Goal: Transaction & Acquisition: Purchase product/service

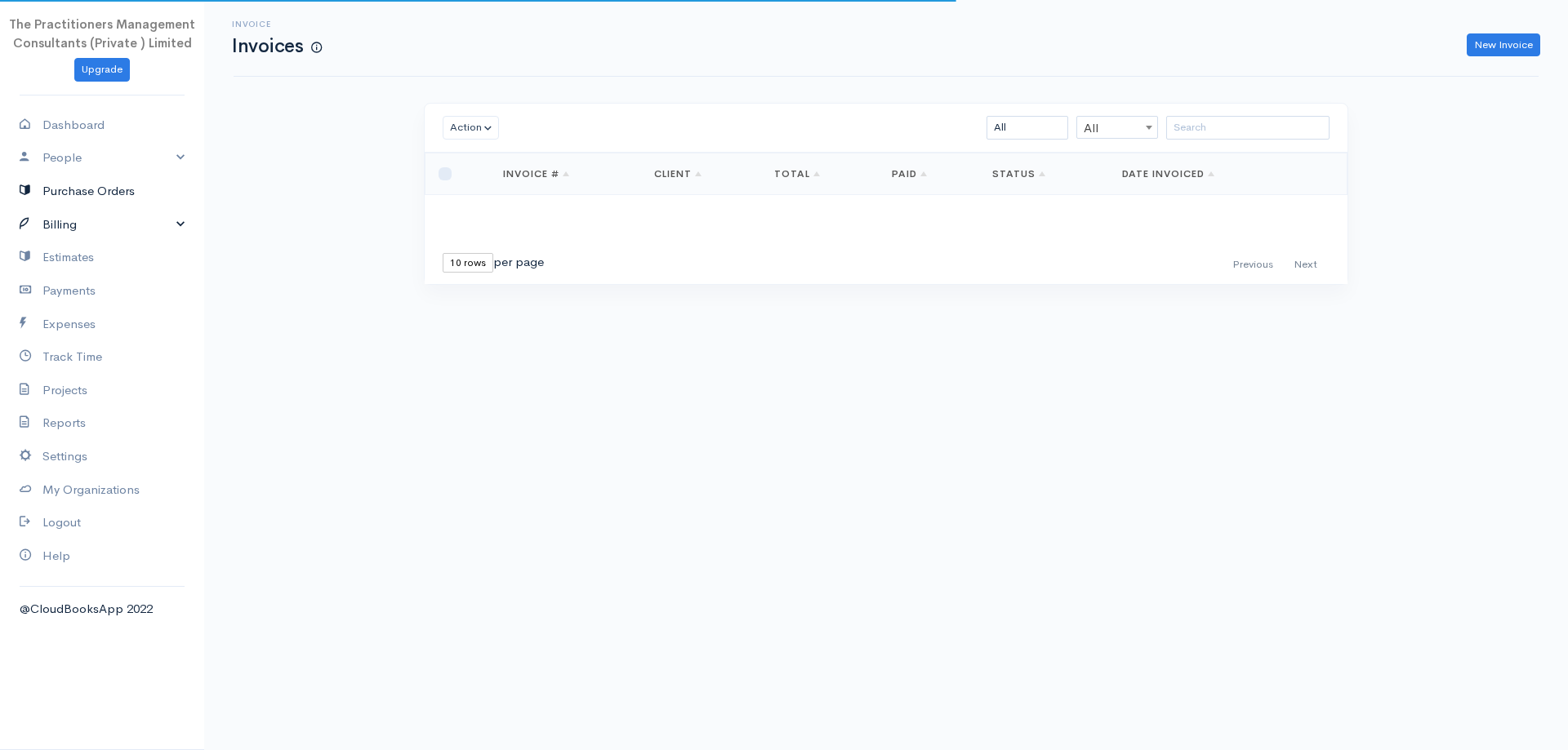
click at [26, 203] on link "Purchase Orders" at bounding box center [102, 191] width 204 height 34
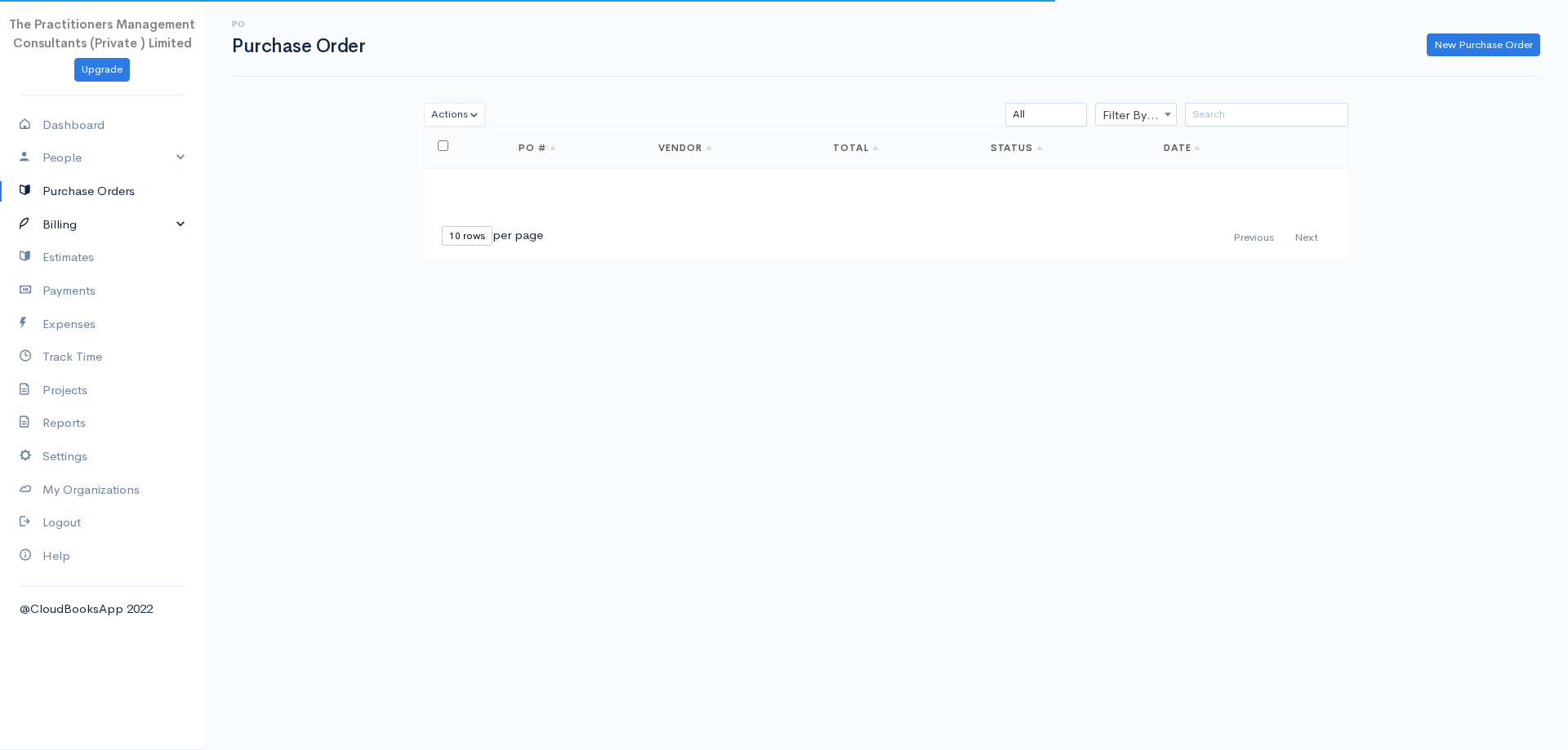
click at [44, 225] on link "Billing" at bounding box center [102, 225] width 204 height 34
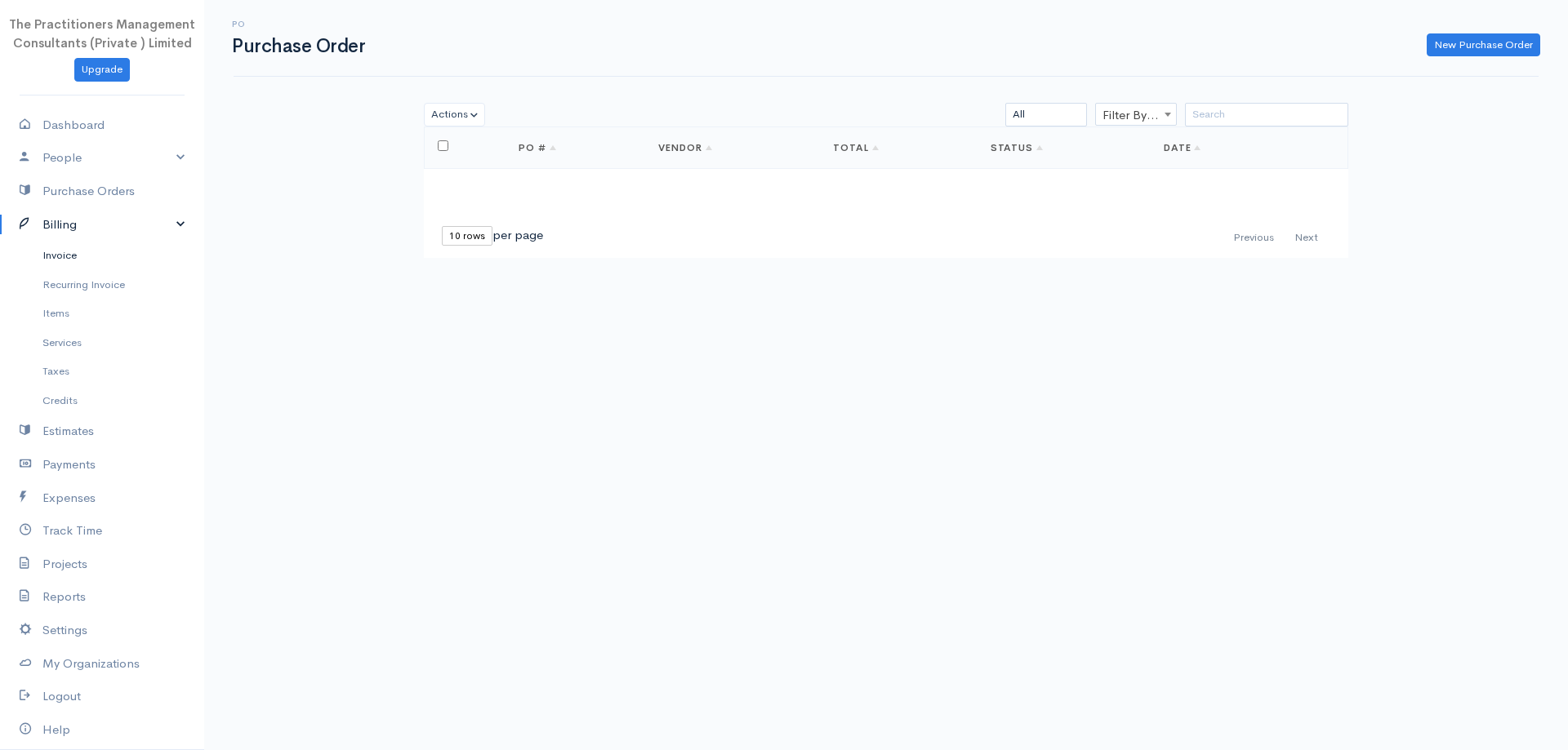
click at [79, 264] on link "Invoice" at bounding box center [102, 256] width 204 height 30
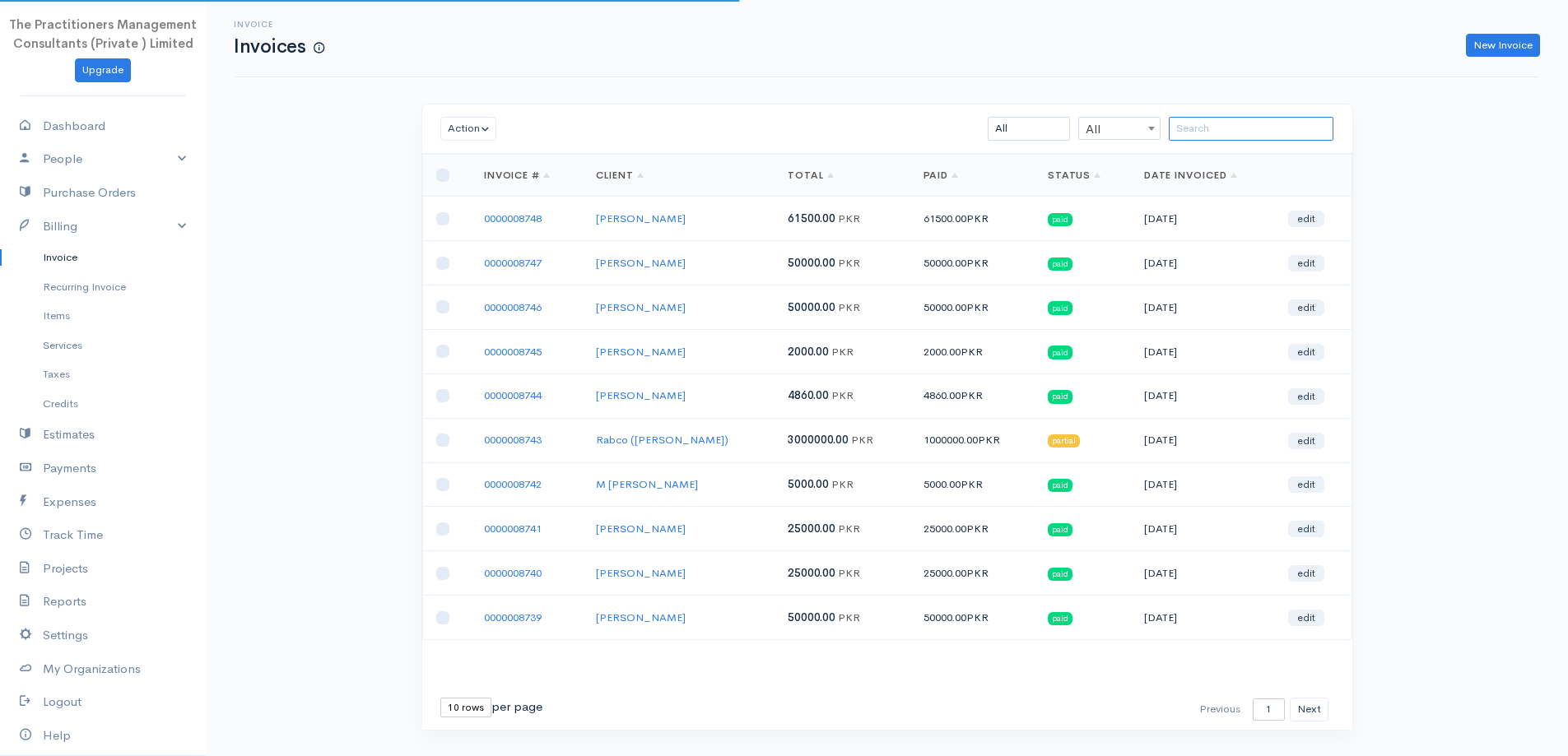
click at [1280, 128] on input "search" at bounding box center [1251, 128] width 165 height 24
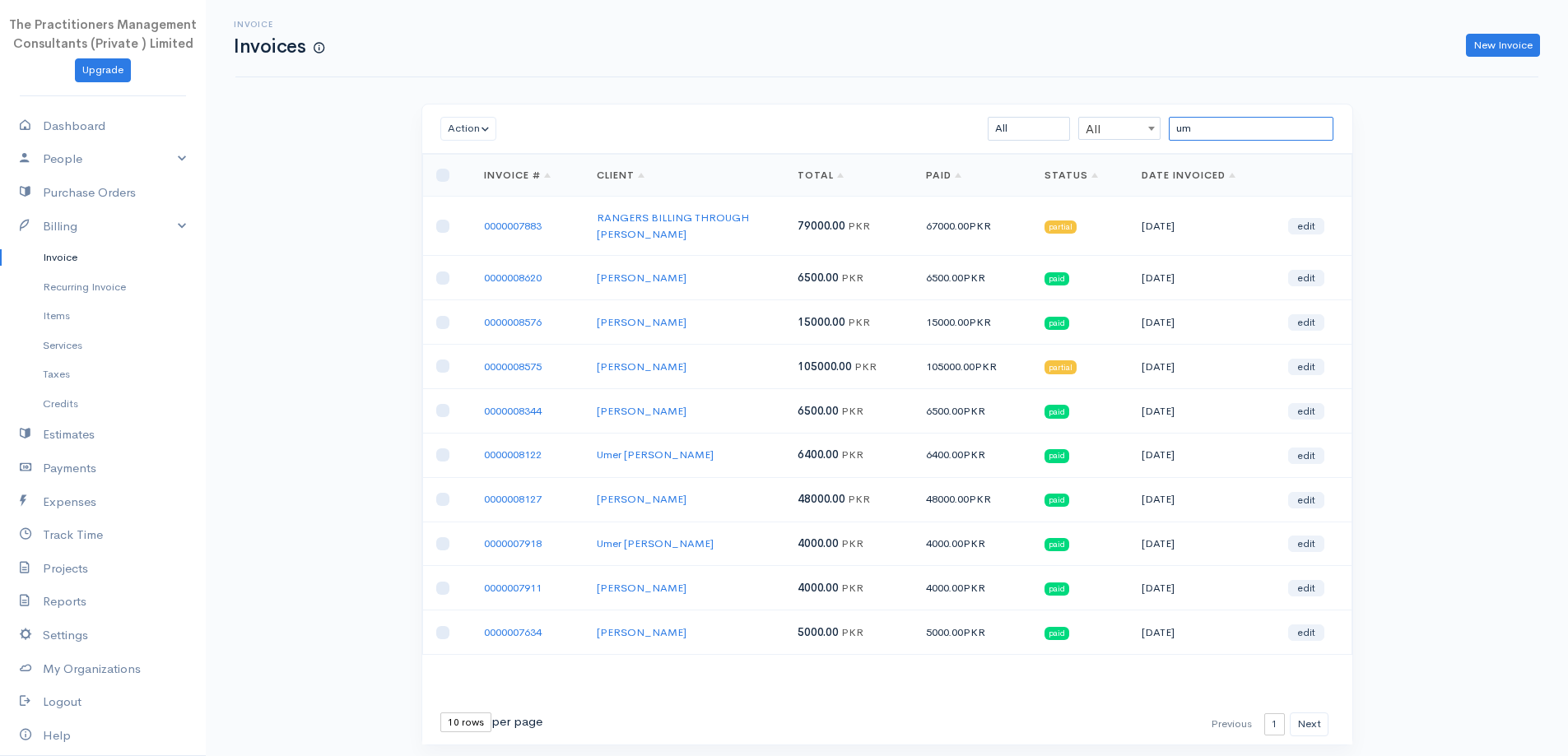
type input "u"
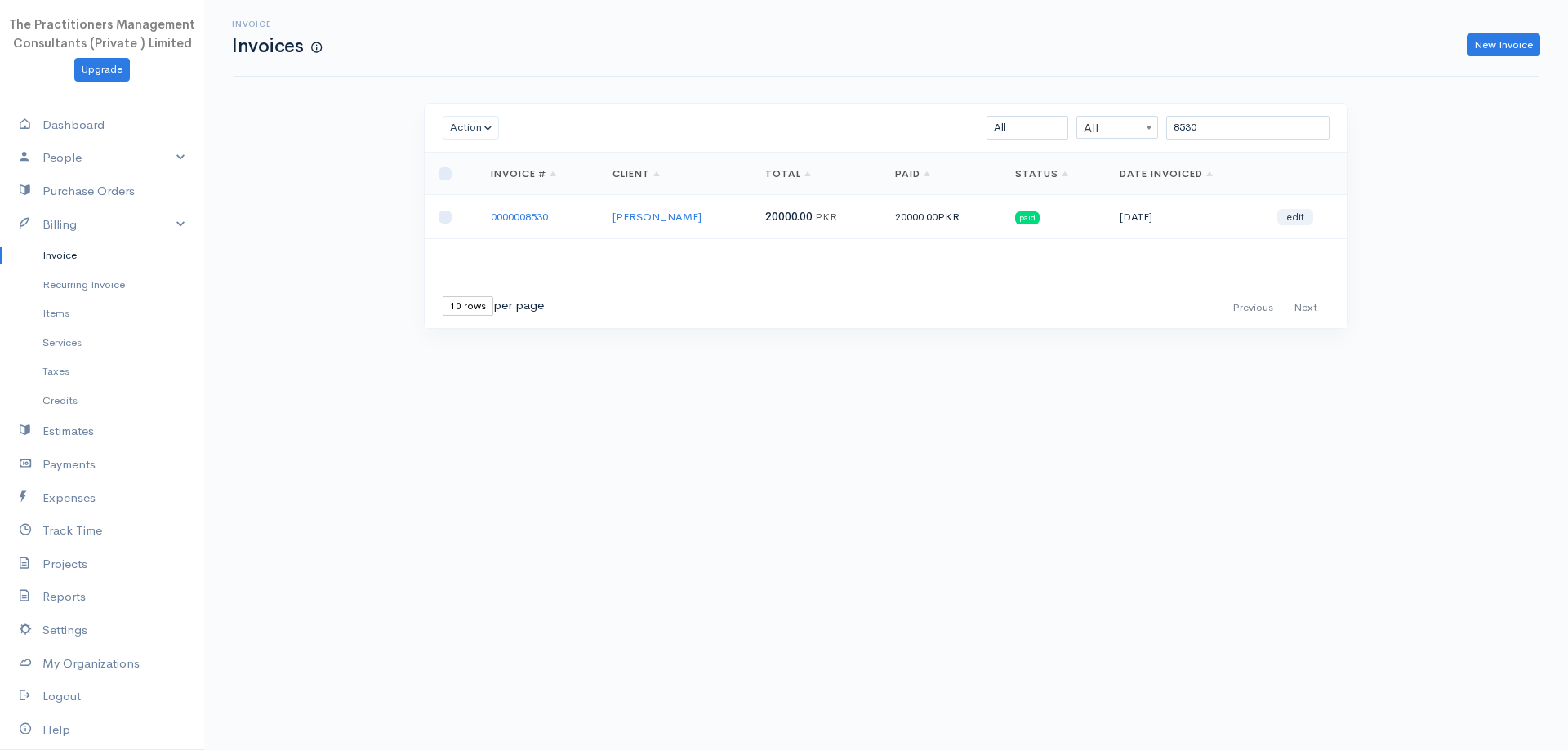
drag, startPoint x: 617, startPoint y: 221, endPoint x: 698, endPoint y: 228, distance: 81.3
click at [698, 228] on td "[PERSON_NAME]" at bounding box center [676, 217] width 153 height 44
copy link "[PERSON_NAME]"
click at [1296, 137] on input "8530" at bounding box center [1247, 127] width 164 height 24
type input "8"
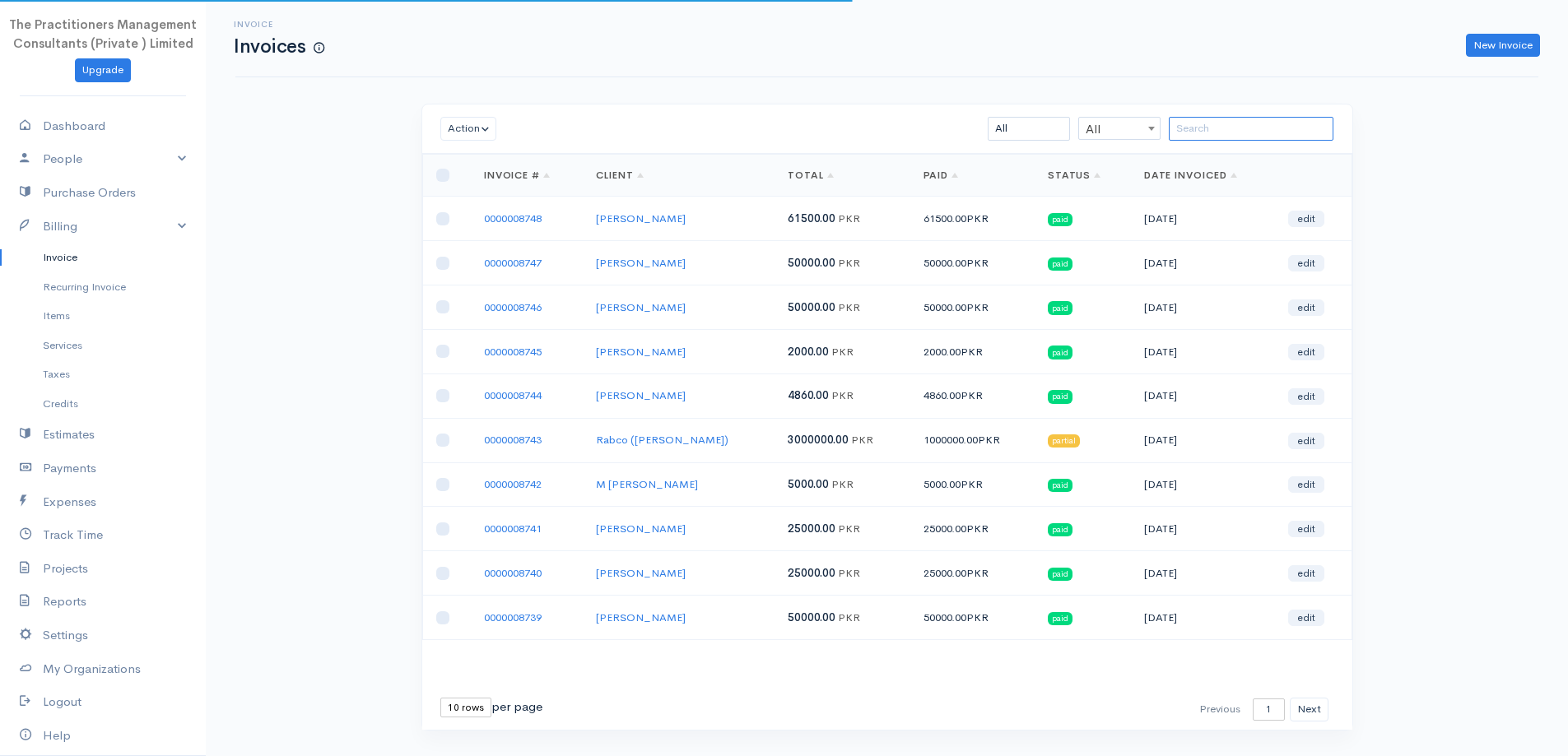
paste input "[PERSON_NAME]"
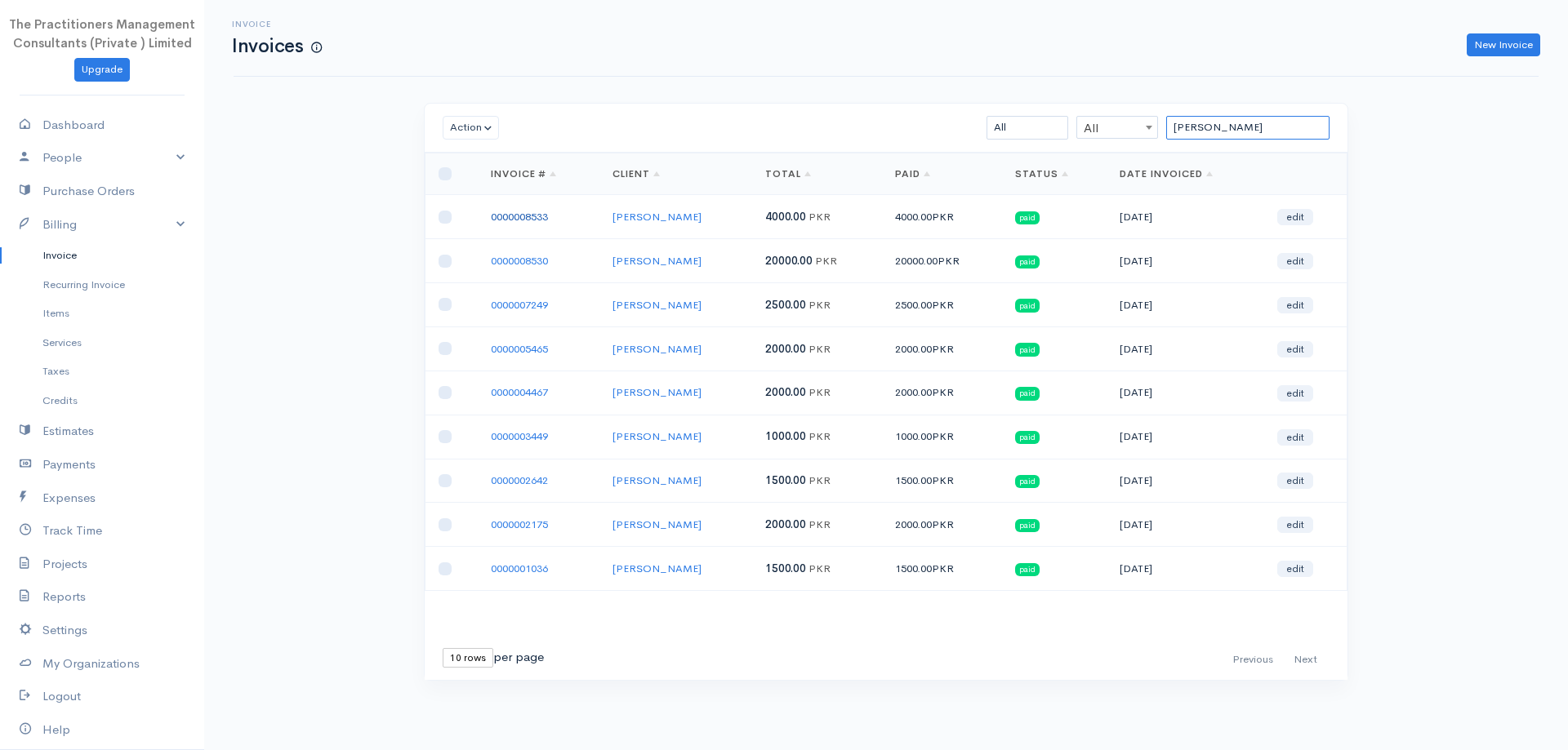
type input "[PERSON_NAME]"
click at [517, 219] on link "0000008533" at bounding box center [519, 216] width 57 height 14
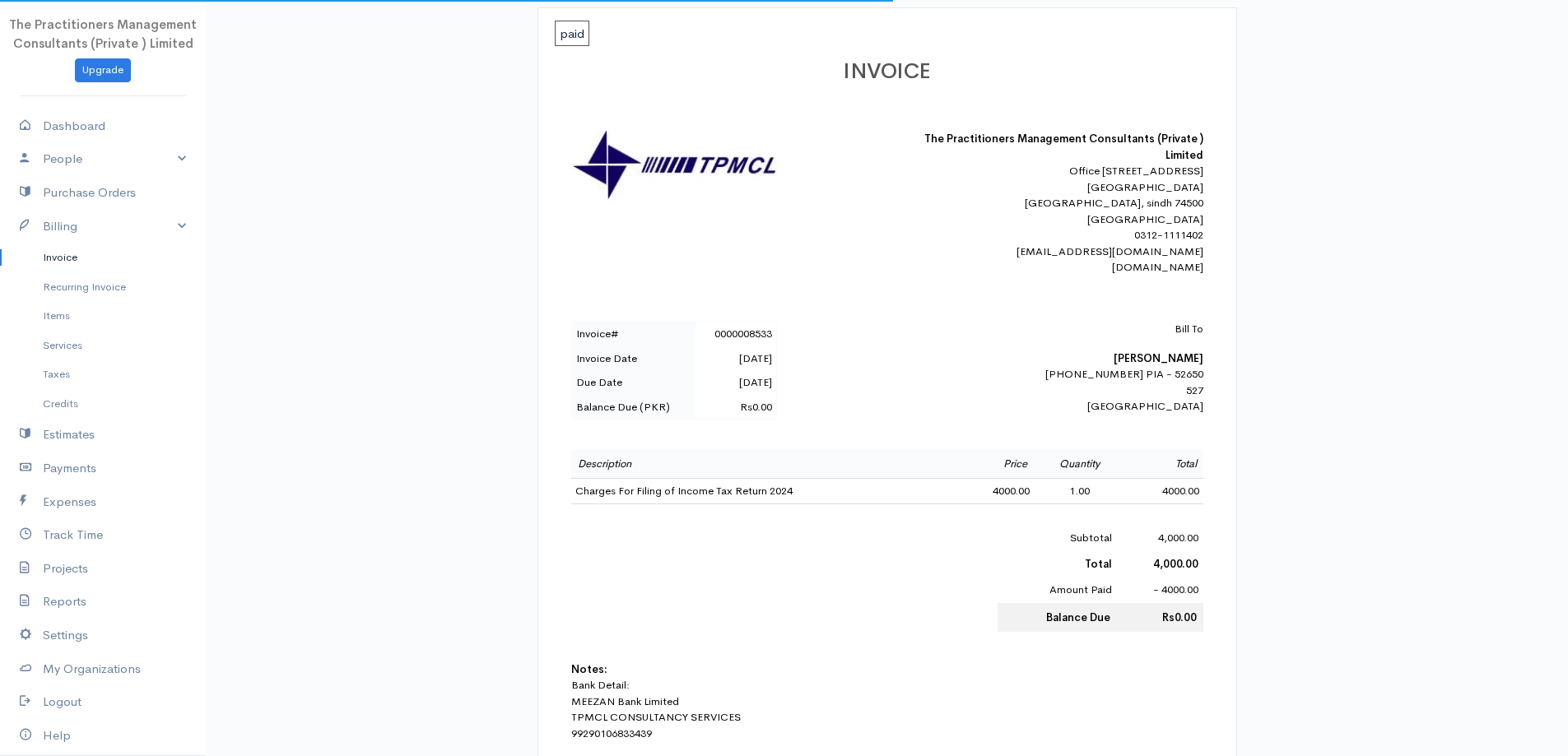
scroll to position [247, 0]
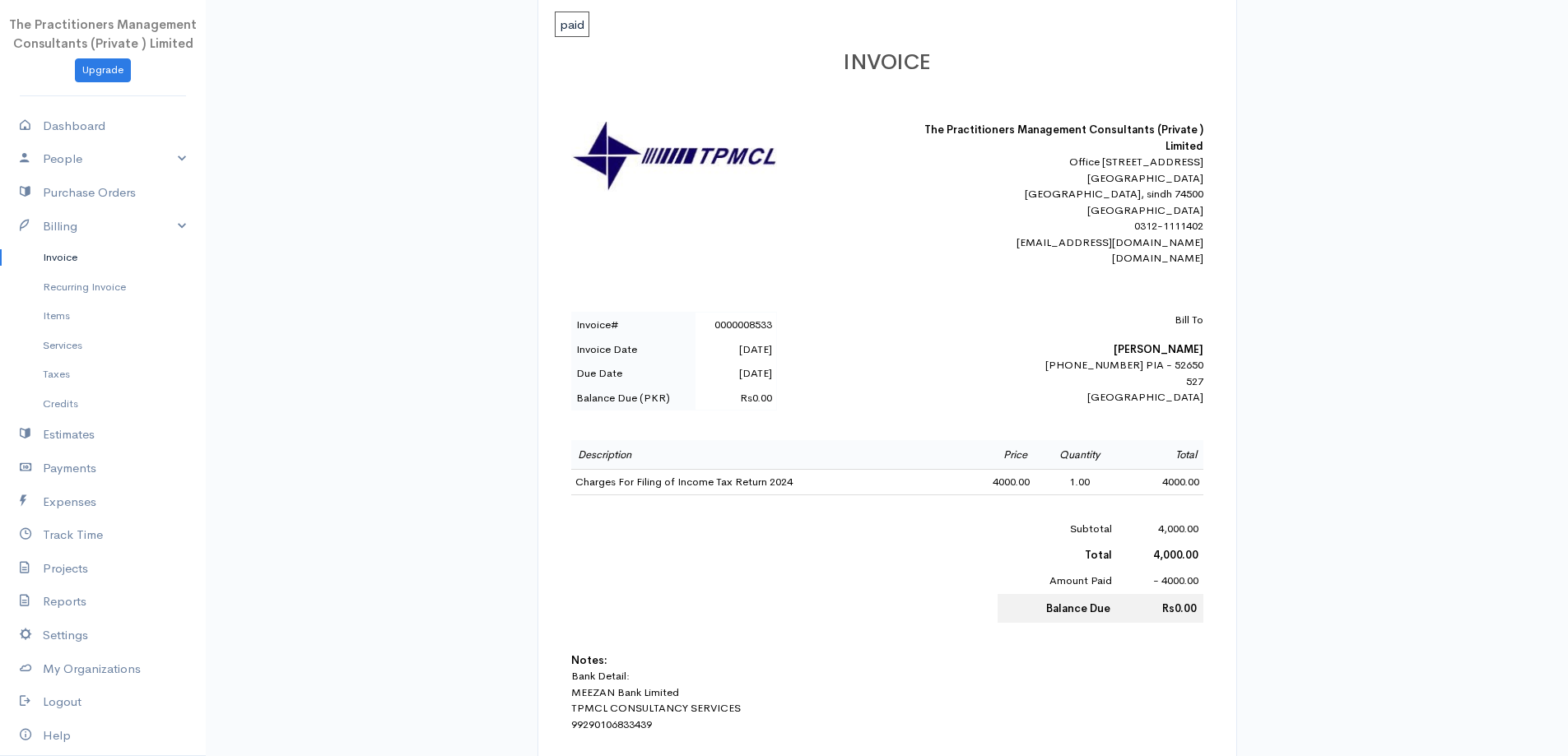
click at [1152, 356] on b "[PERSON_NAME]" at bounding box center [1158, 349] width 90 height 14
copy b "[PERSON_NAME]"
click at [58, 273] on link "Recurring Invoice" at bounding box center [103, 288] width 206 height 30
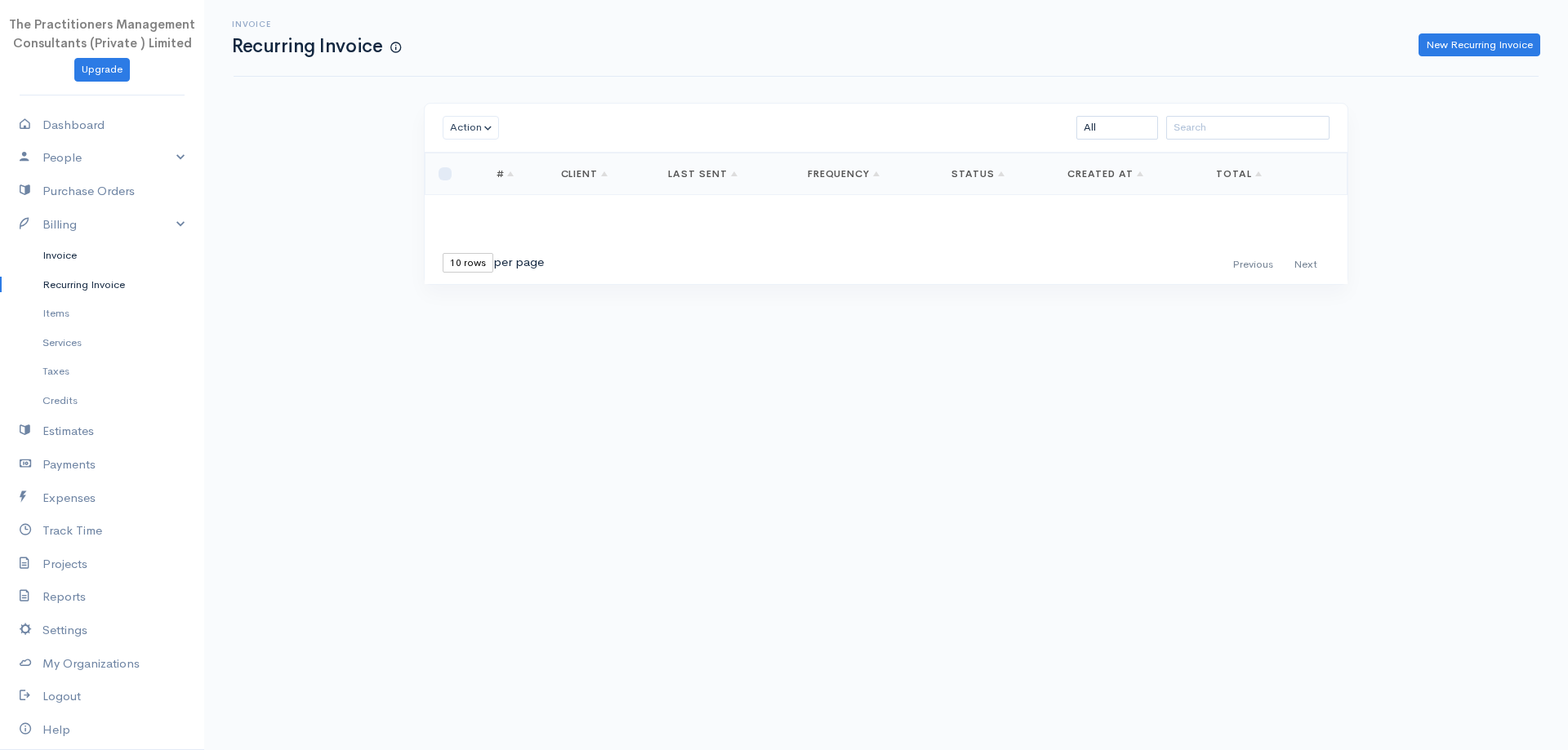
drag, startPoint x: 137, startPoint y: 257, endPoint x: 128, endPoint y: 257, distance: 9.0
click at [138, 257] on link "Invoice" at bounding box center [102, 256] width 204 height 30
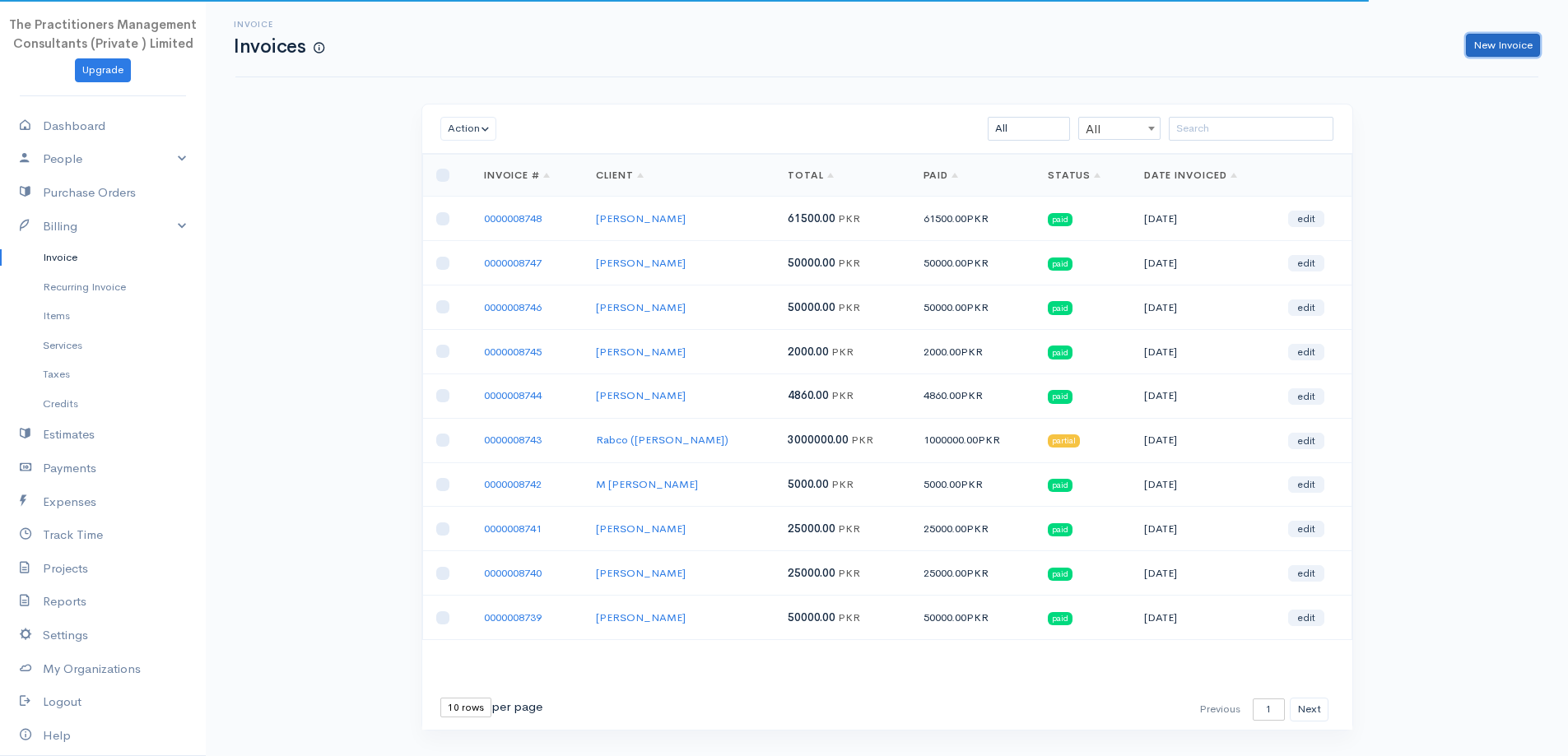
click at [1512, 54] on link "New Invoice" at bounding box center [1502, 46] width 74 height 24
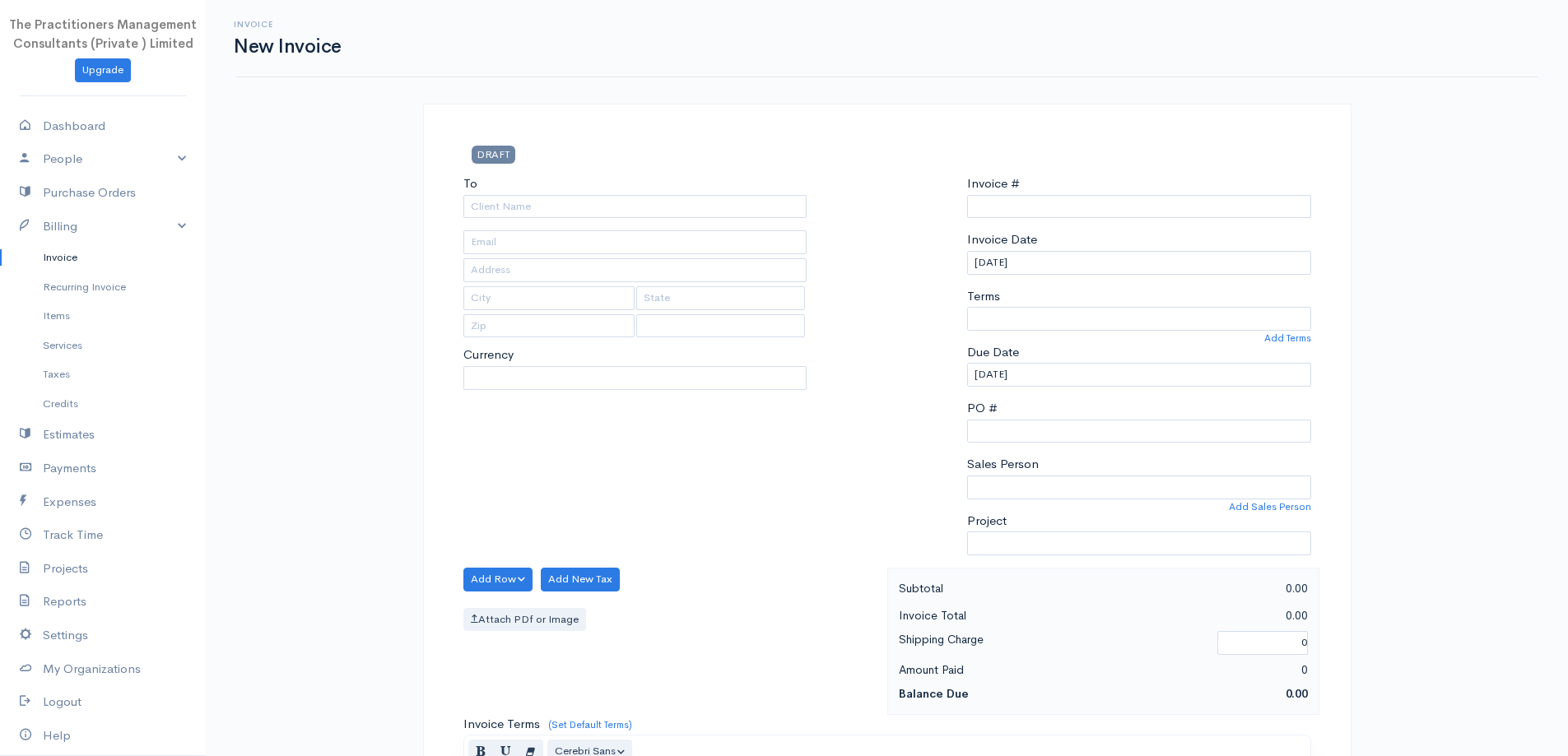
select select "PKR"
select select "[GEOGRAPHIC_DATA]"
type input "0000008749"
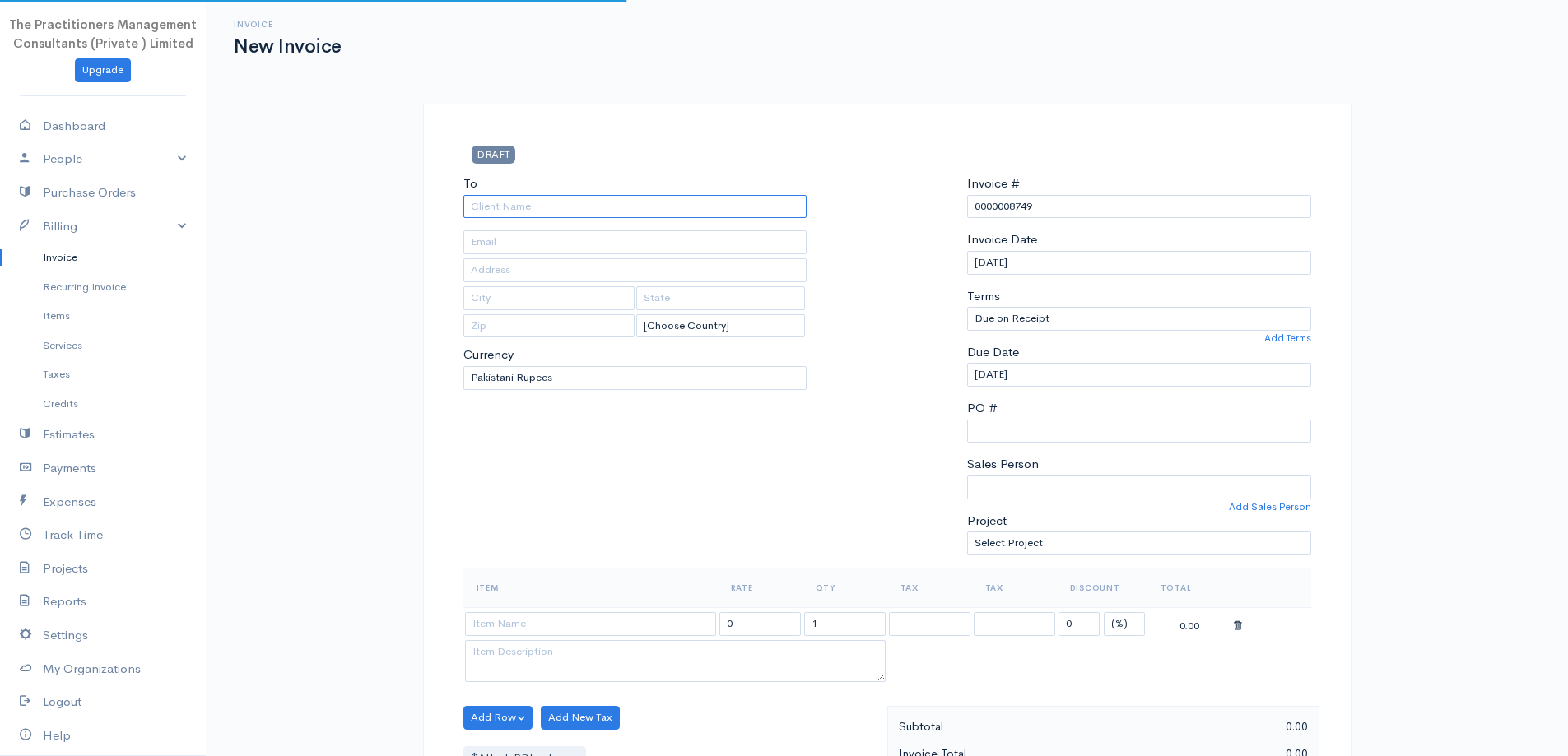
click at [650, 208] on input "To" at bounding box center [635, 206] width 344 height 24
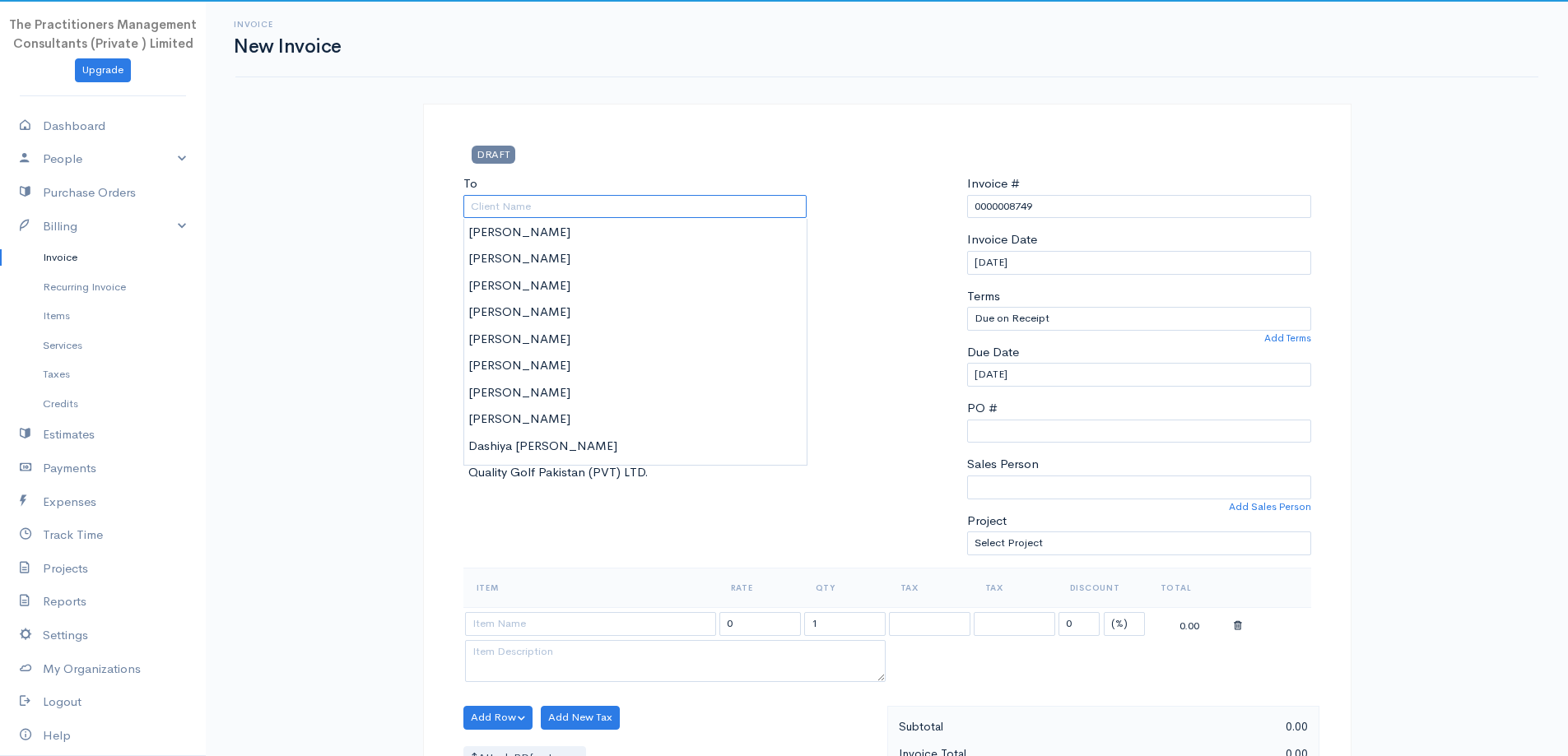
paste input "[PERSON_NAME]"
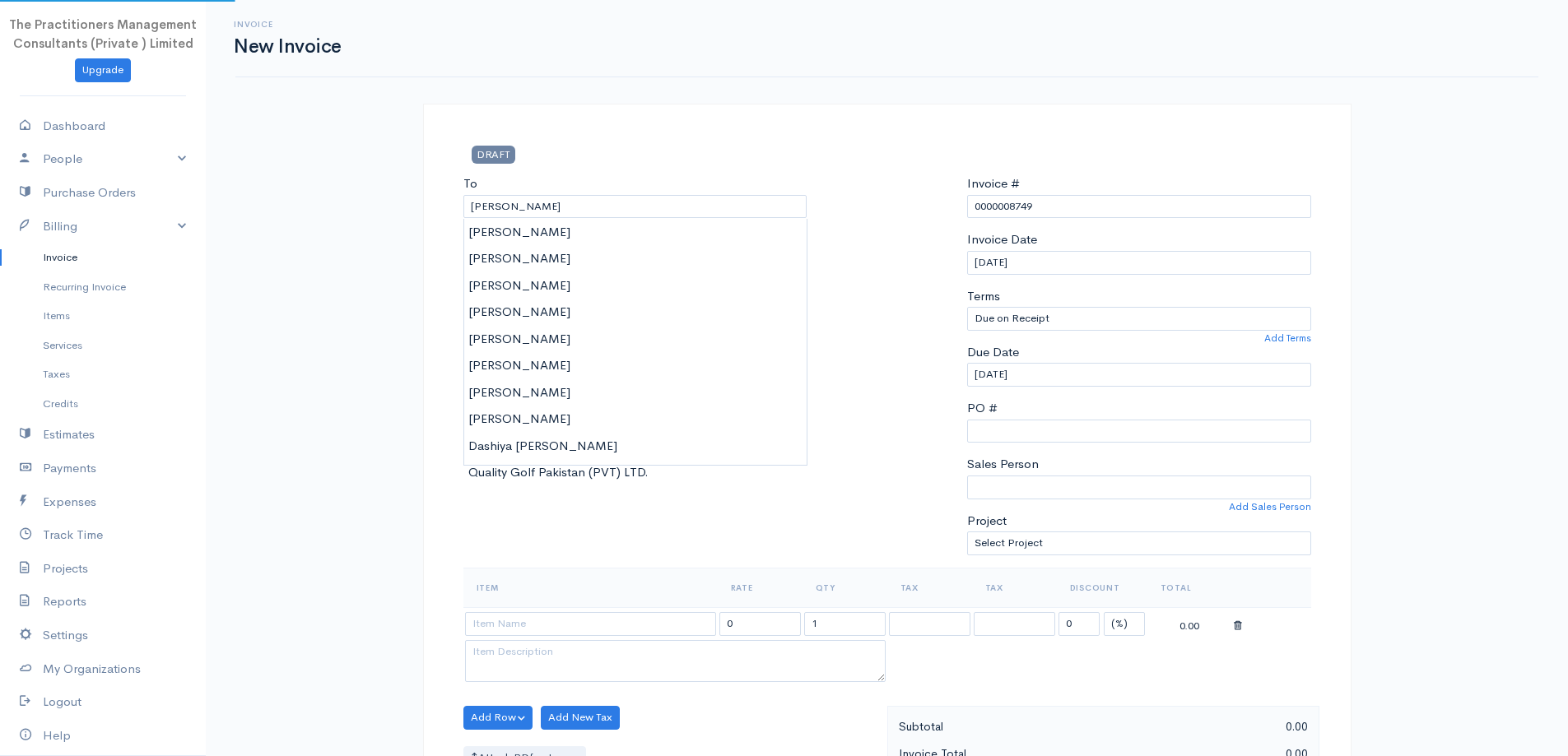
click at [743, 136] on div "DRAFT To Umar ul Rehman [Choose Country] [GEOGRAPHIC_DATA] [GEOGRAPHIC_DATA] [G…" at bounding box center [887, 757] width 929 height 1306
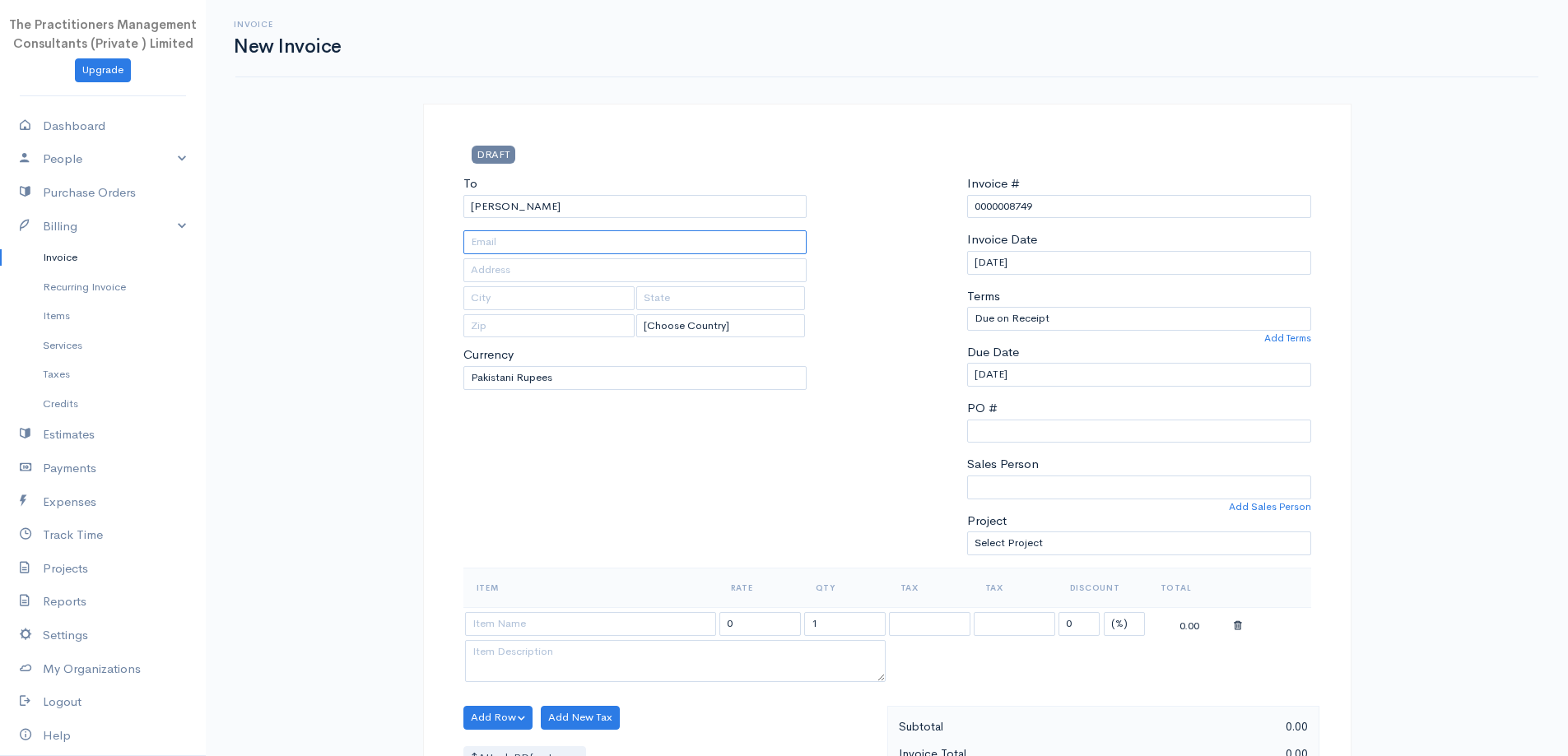
click at [649, 250] on input "text" at bounding box center [635, 242] width 344 height 24
click at [660, 220] on div "To Umar ul Rehman [Choose Country] [GEOGRAPHIC_DATA] [GEOGRAPHIC_DATA] [GEOGRAP…" at bounding box center [635, 371] width 361 height 393
click at [648, 206] on input "[PERSON_NAME]" at bounding box center [635, 206] width 344 height 24
type input "[PERSON_NAME]"
click at [653, 236] on body "The Practitioners Management Consultants (Private ) Limited Upgrade Dashboard P…" at bounding box center [784, 722] width 1568 height 1444
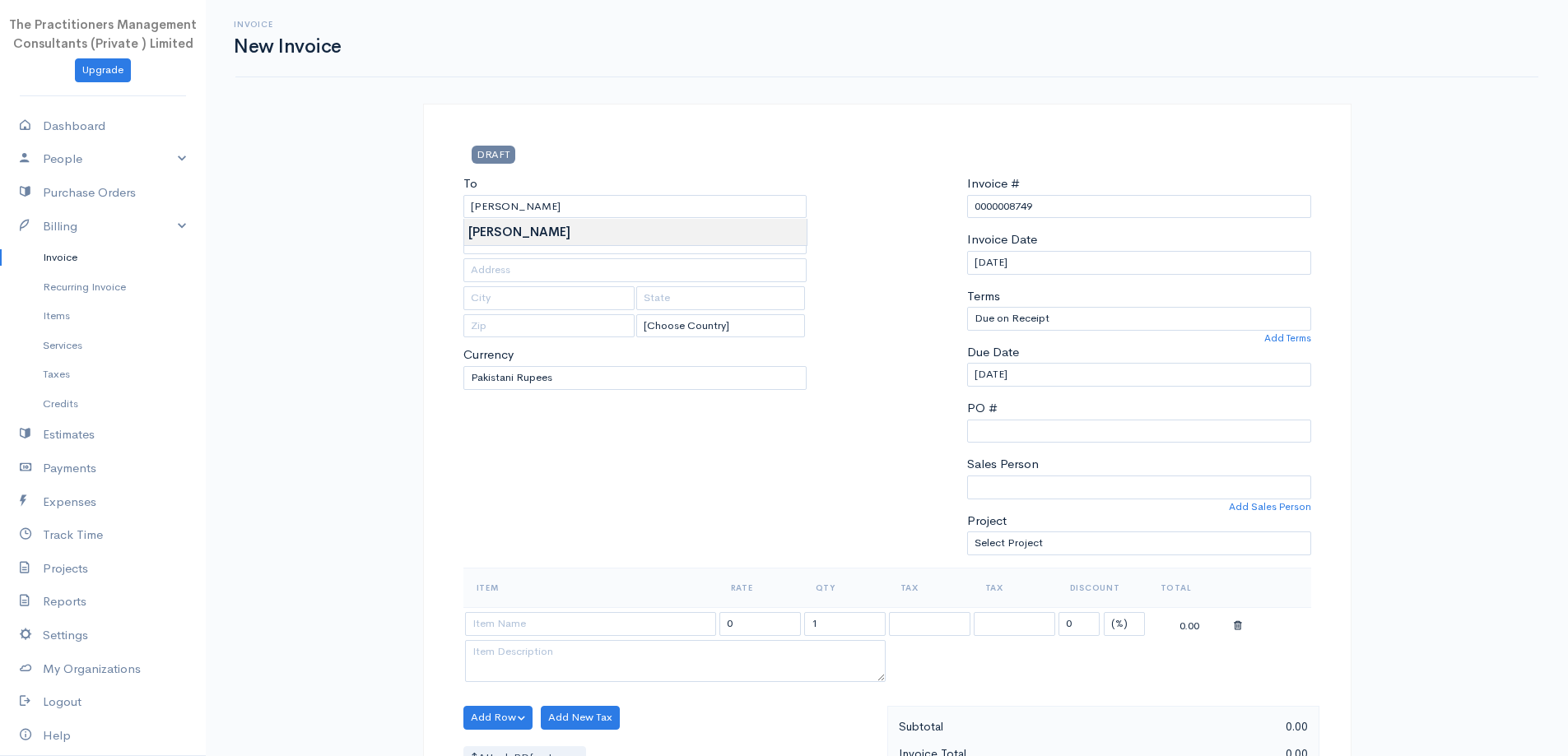
type input "527"
type input "[GEOGRAPHIC_DATA]"
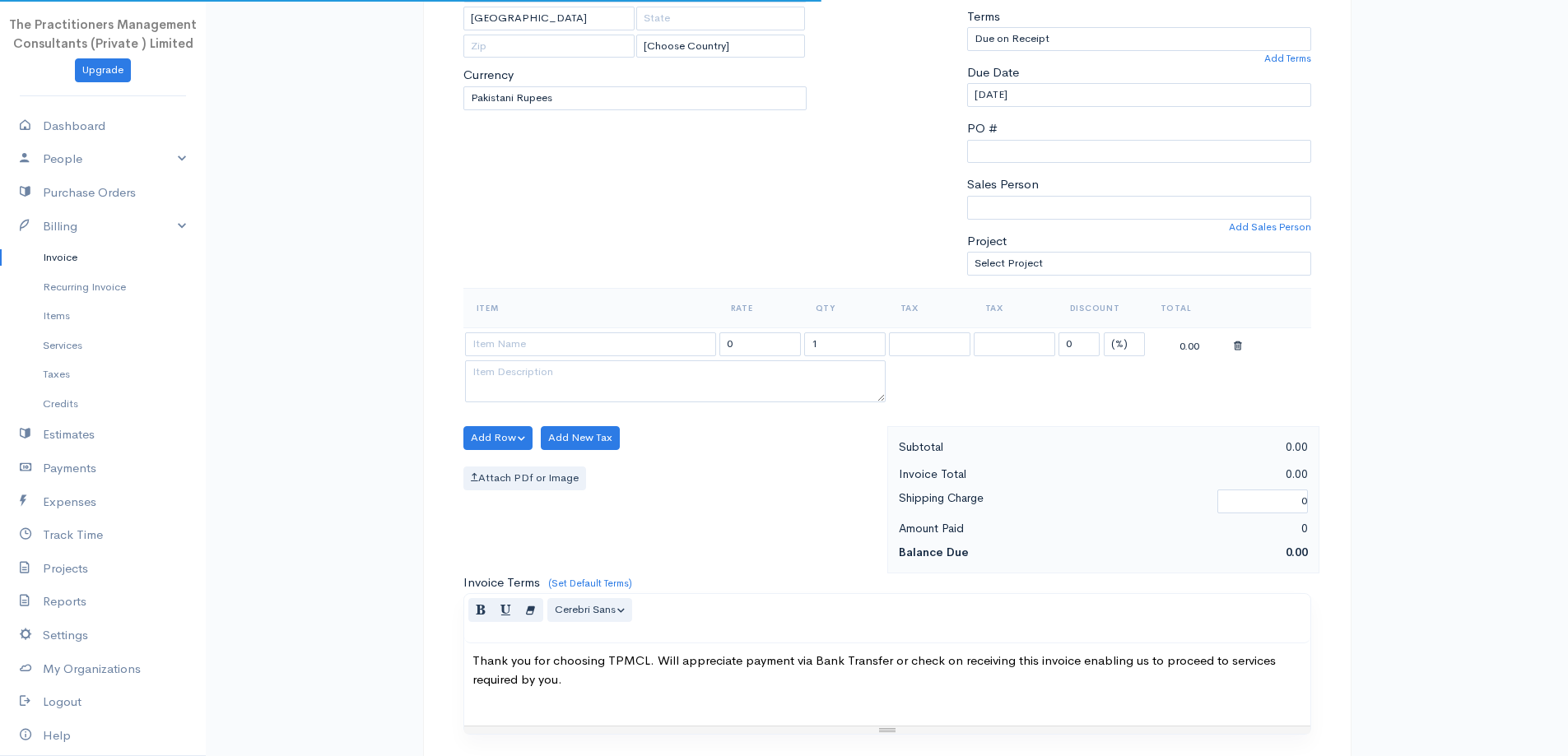
scroll to position [329, 0]
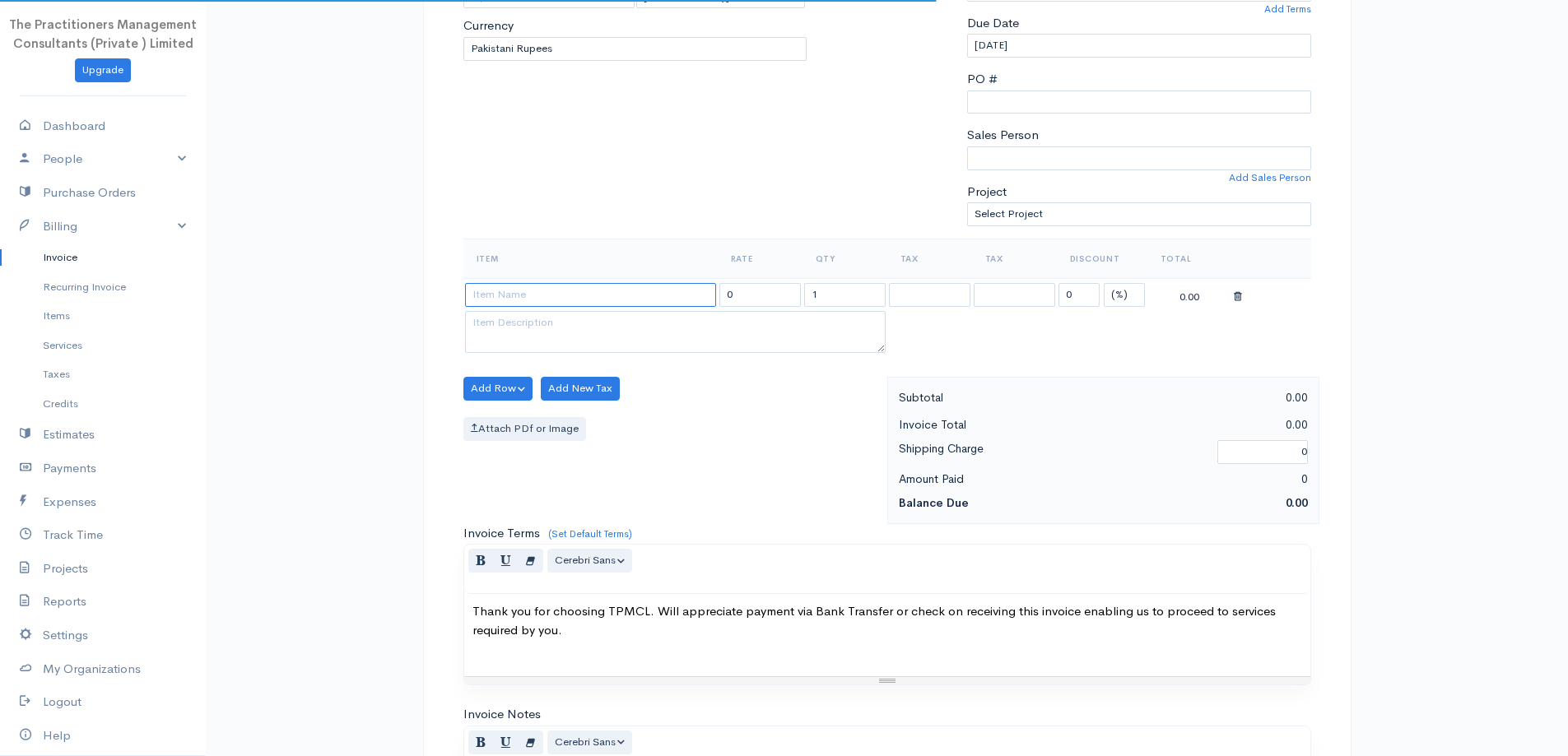
click at [637, 295] on input at bounding box center [590, 294] width 251 height 24
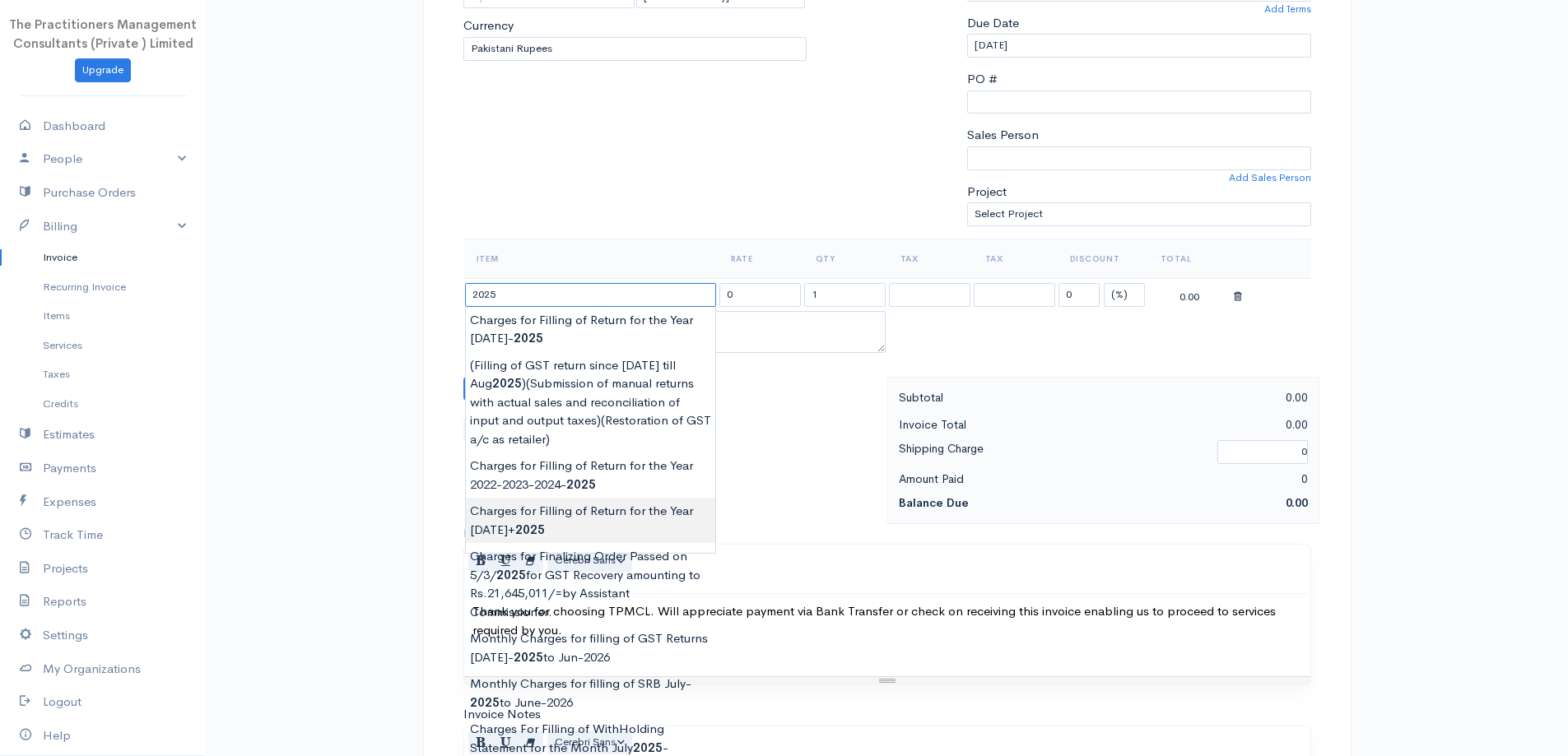
type input "Charges for Filling of Return for the Year [DATE]+2025"
type input "6000.00"
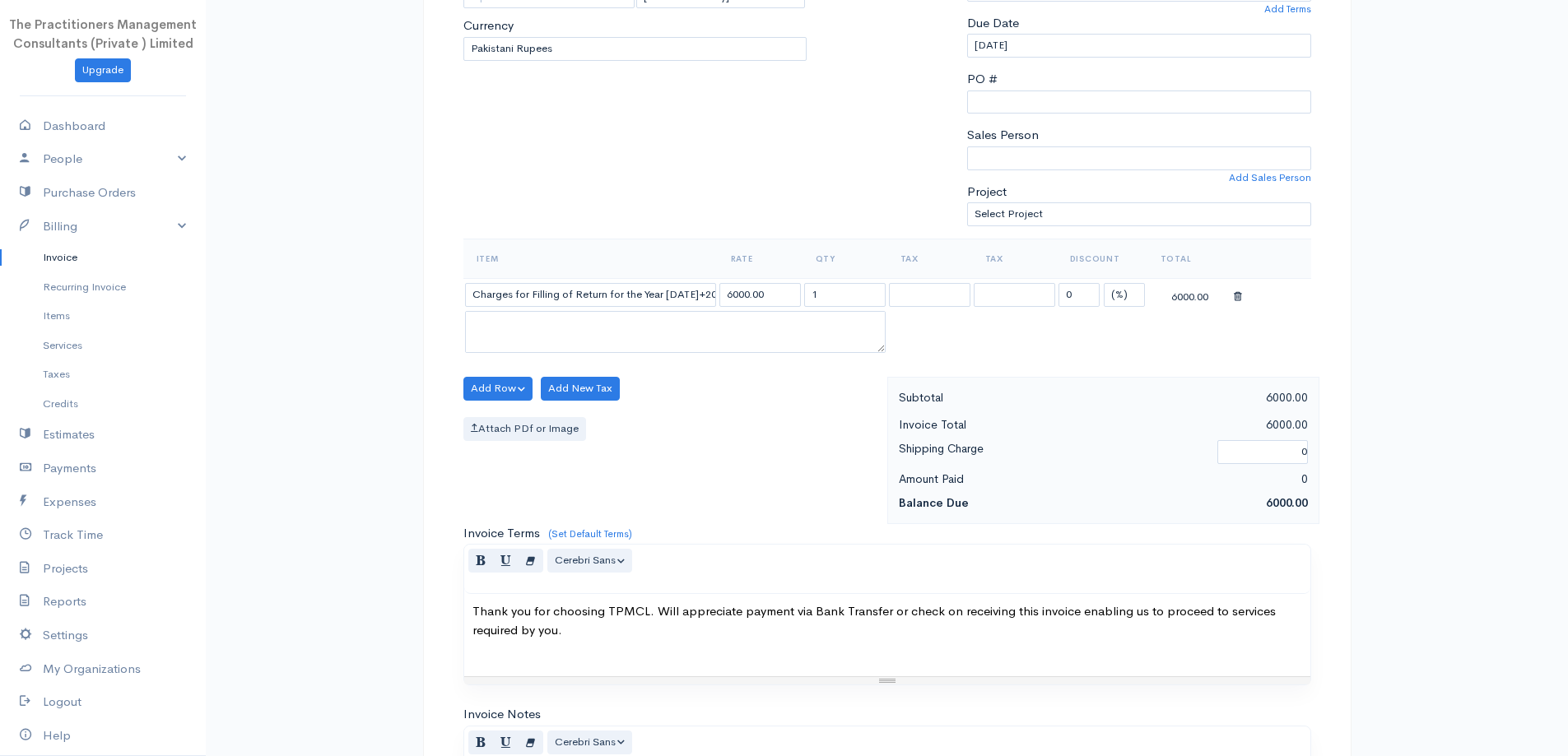
click at [606, 513] on body "The Practitioners Management Consultants (Private ) Limited Upgrade Dashboard P…" at bounding box center [784, 393] width 1568 height 1444
click at [694, 298] on input "Charges for Filling of Return for the Year [DATE]+2025" at bounding box center [590, 294] width 251 height 24
type input "Charges for Filling of Return for the Year [DATE]"
click at [735, 288] on input "6000.00" at bounding box center [760, 294] width 81 height 24
type input "5000.00"
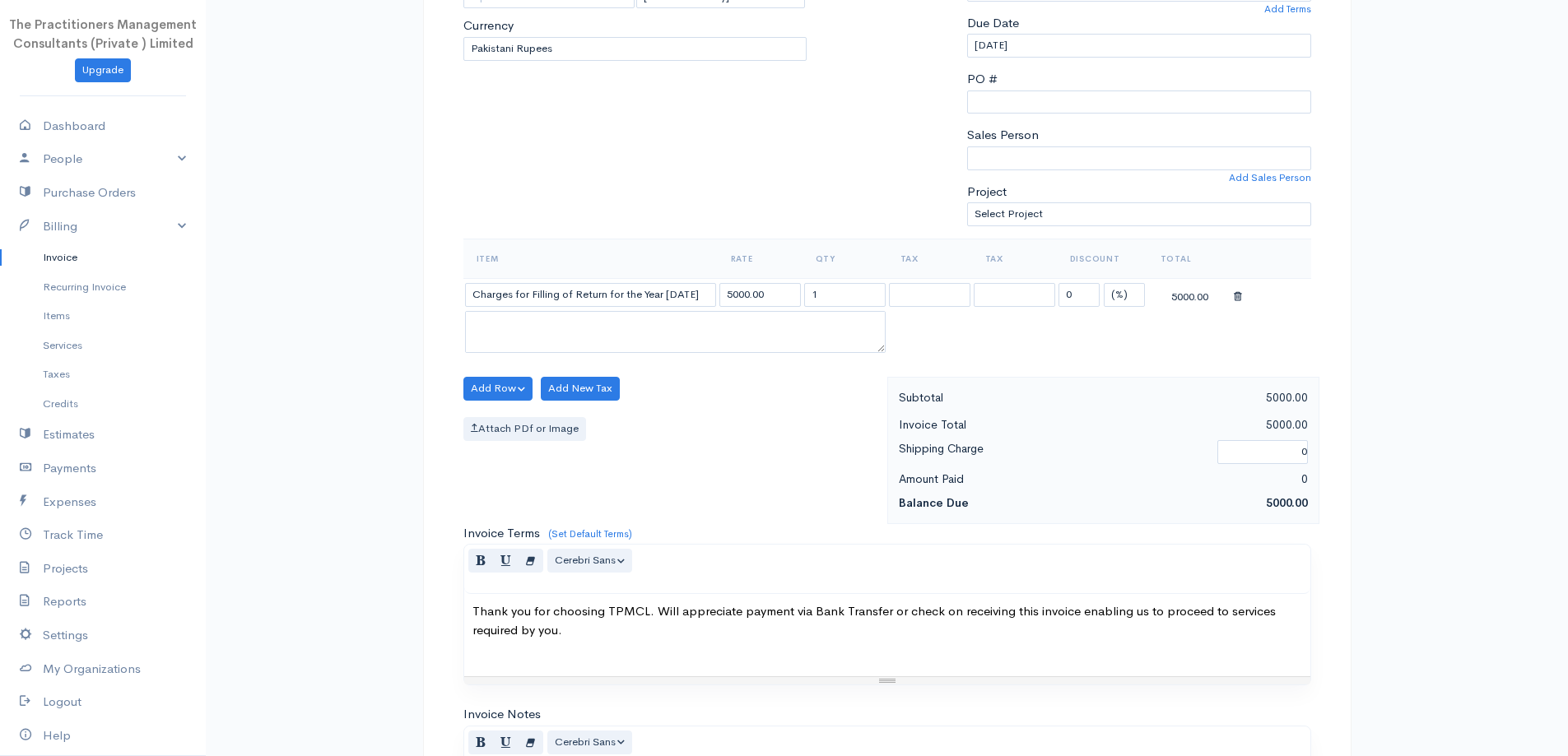
click at [776, 382] on div "Add Row Add Item Row Add Time Row Add New Tax Attach PDf or Image" at bounding box center [671, 451] width 432 height 148
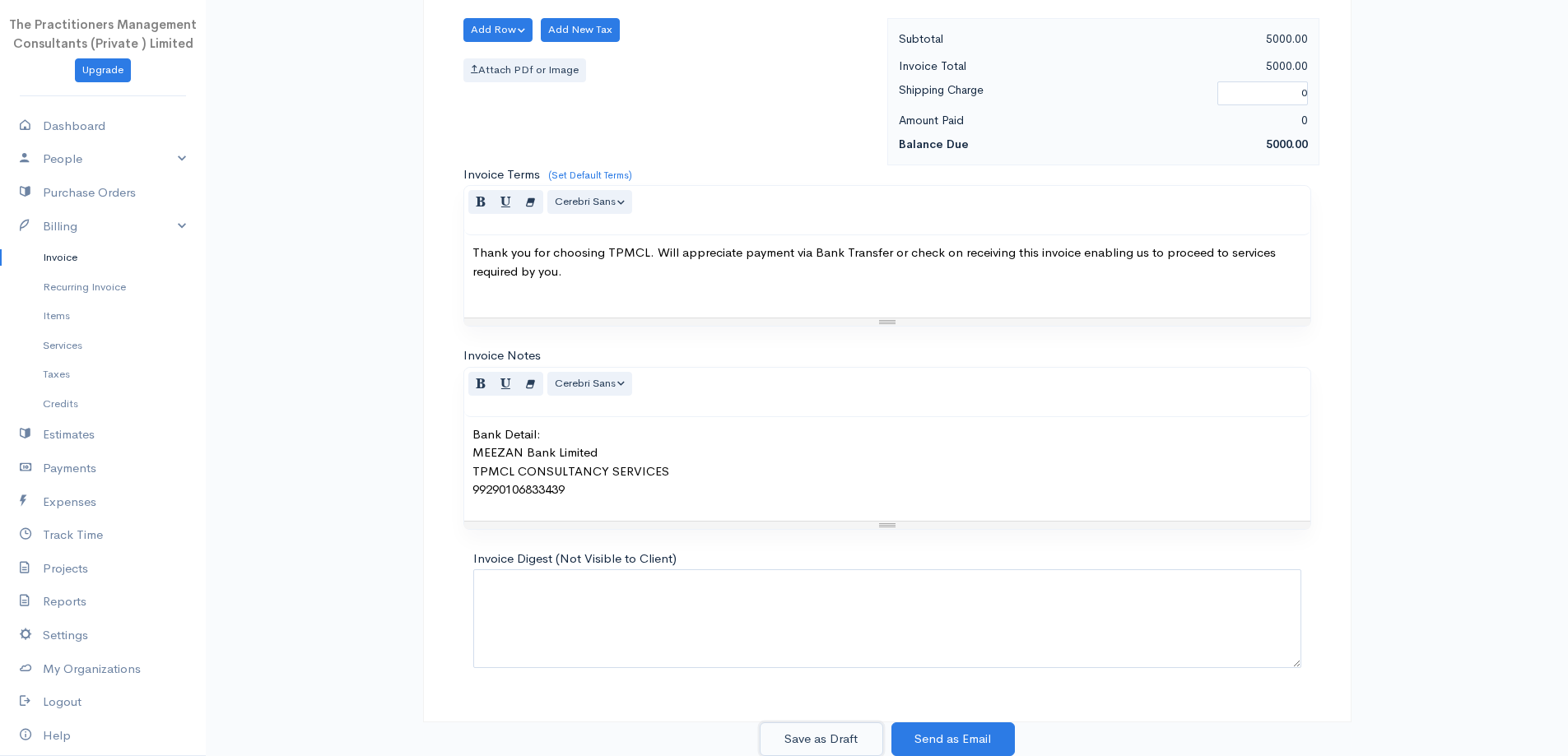
click at [834, 740] on button "Save as Draft" at bounding box center [821, 739] width 124 height 34
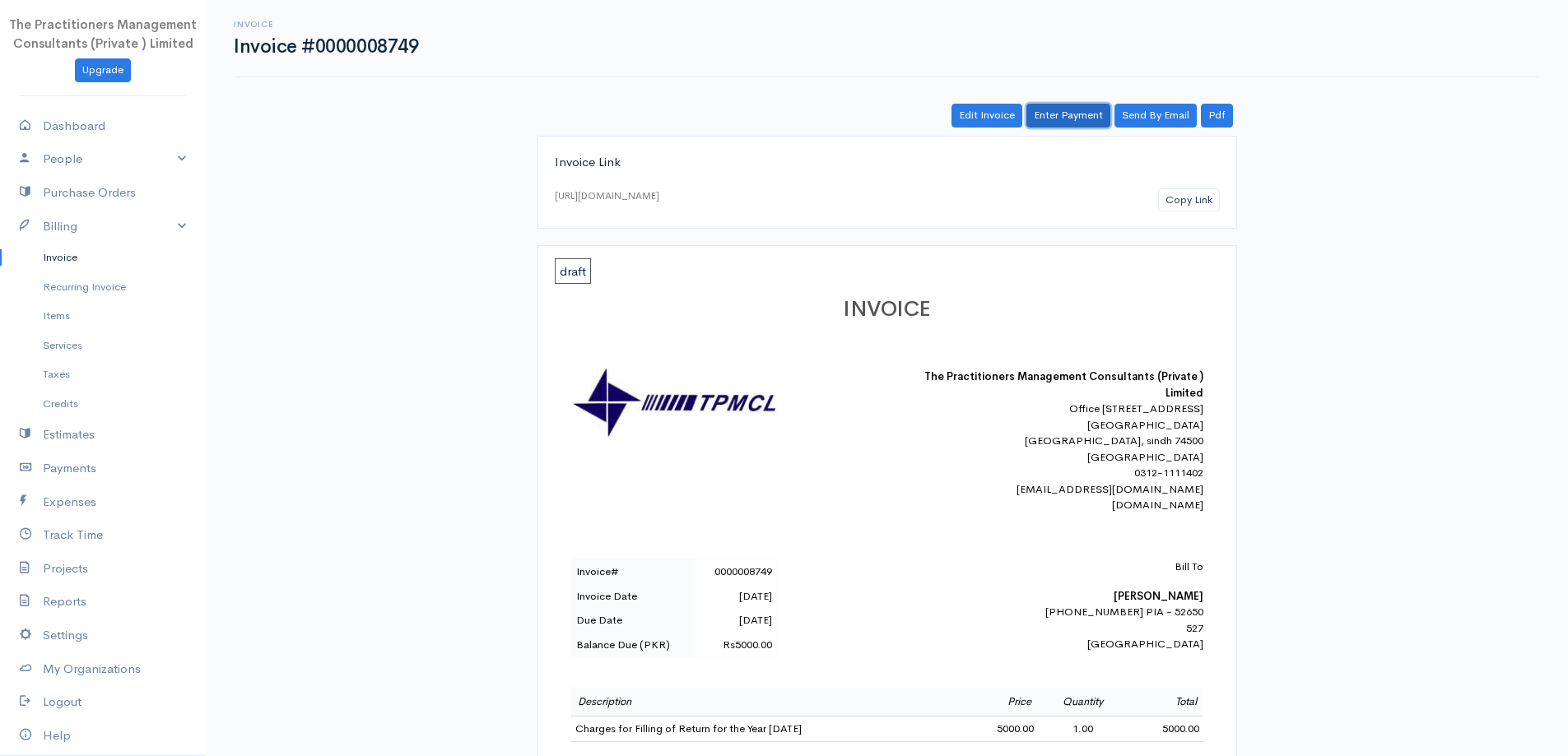
click at [1060, 120] on link "Enter Payment" at bounding box center [1068, 115] width 84 height 24
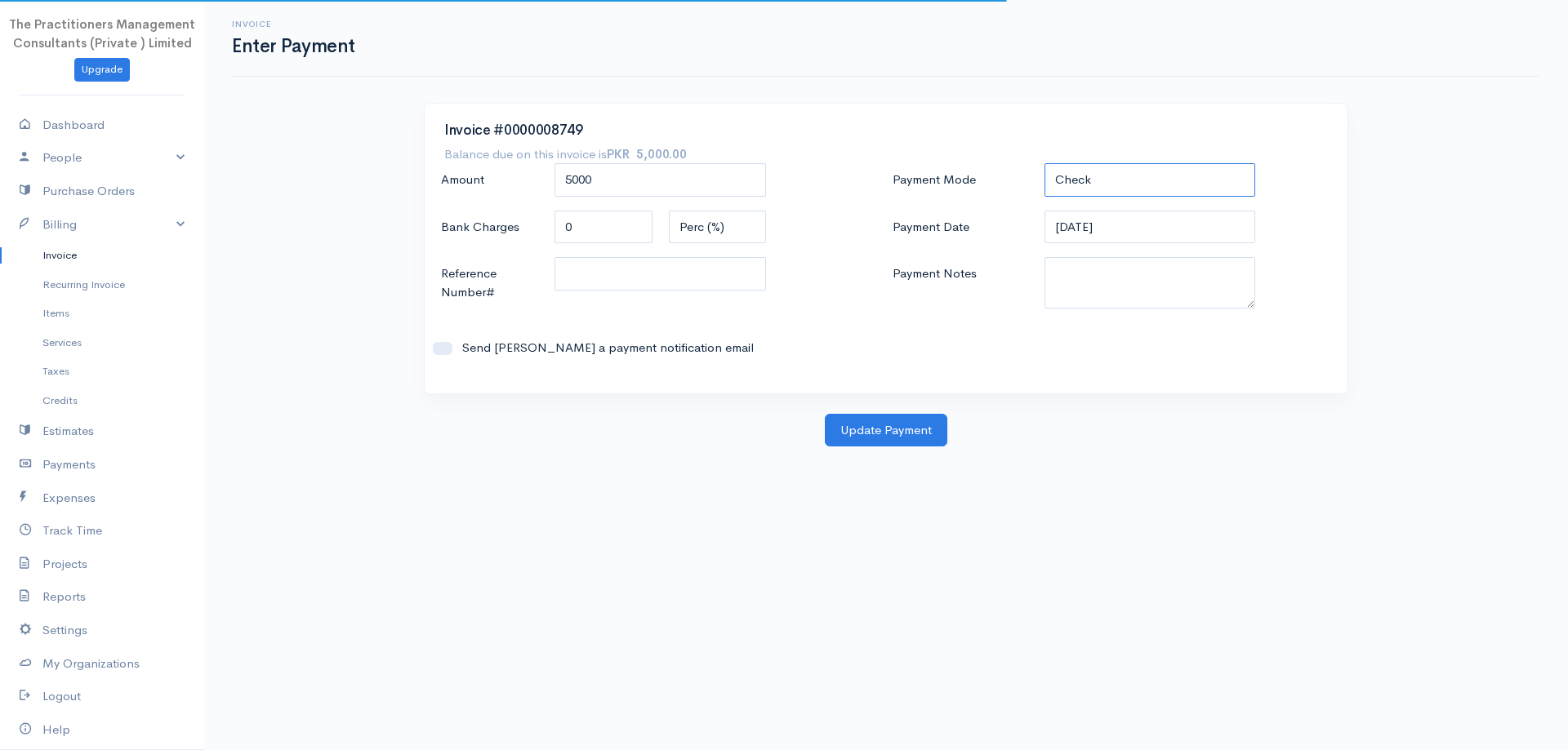
click at [1121, 190] on select "Check Bank Transfer Credit Cash Debit ACH VISA MASTERCARD AMEX DISCOVER DINERS …" at bounding box center [1150, 180] width 211 height 34
select select "Bank Transfer"
click at [1045, 164] on select "Check Bank Transfer Credit Cash Debit ACH VISA MASTERCARD AMEX DISCOVER DINERS …" at bounding box center [1150, 180] width 211 height 34
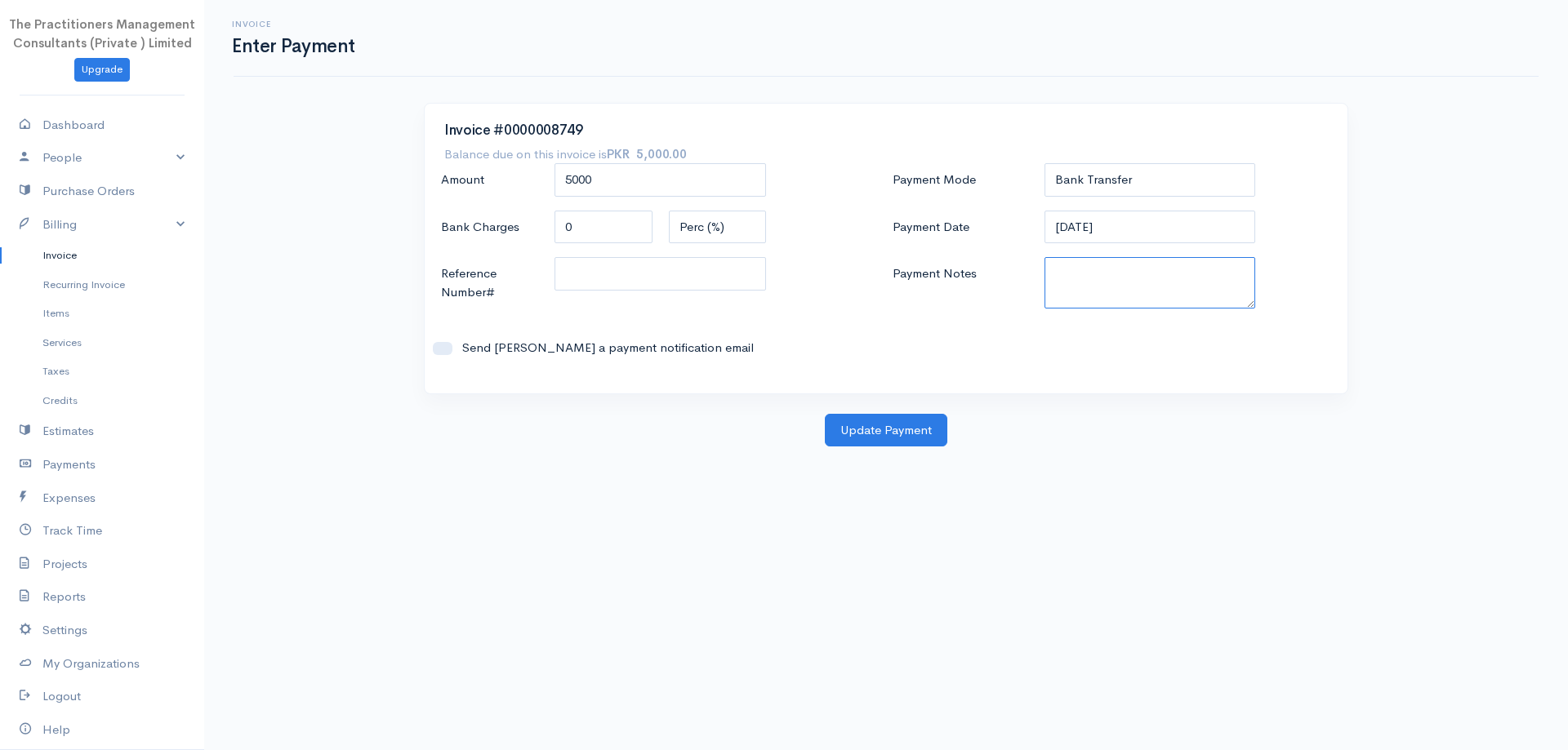
click at [1089, 294] on textarea "Payment Notes" at bounding box center [1150, 283] width 211 height 52
click at [1094, 261] on textarea "5859" at bounding box center [1150, 283] width 211 height 52
click at [1094, 259] on textarea "5859" at bounding box center [1150, 283] width 211 height 52
type textarea "5859"
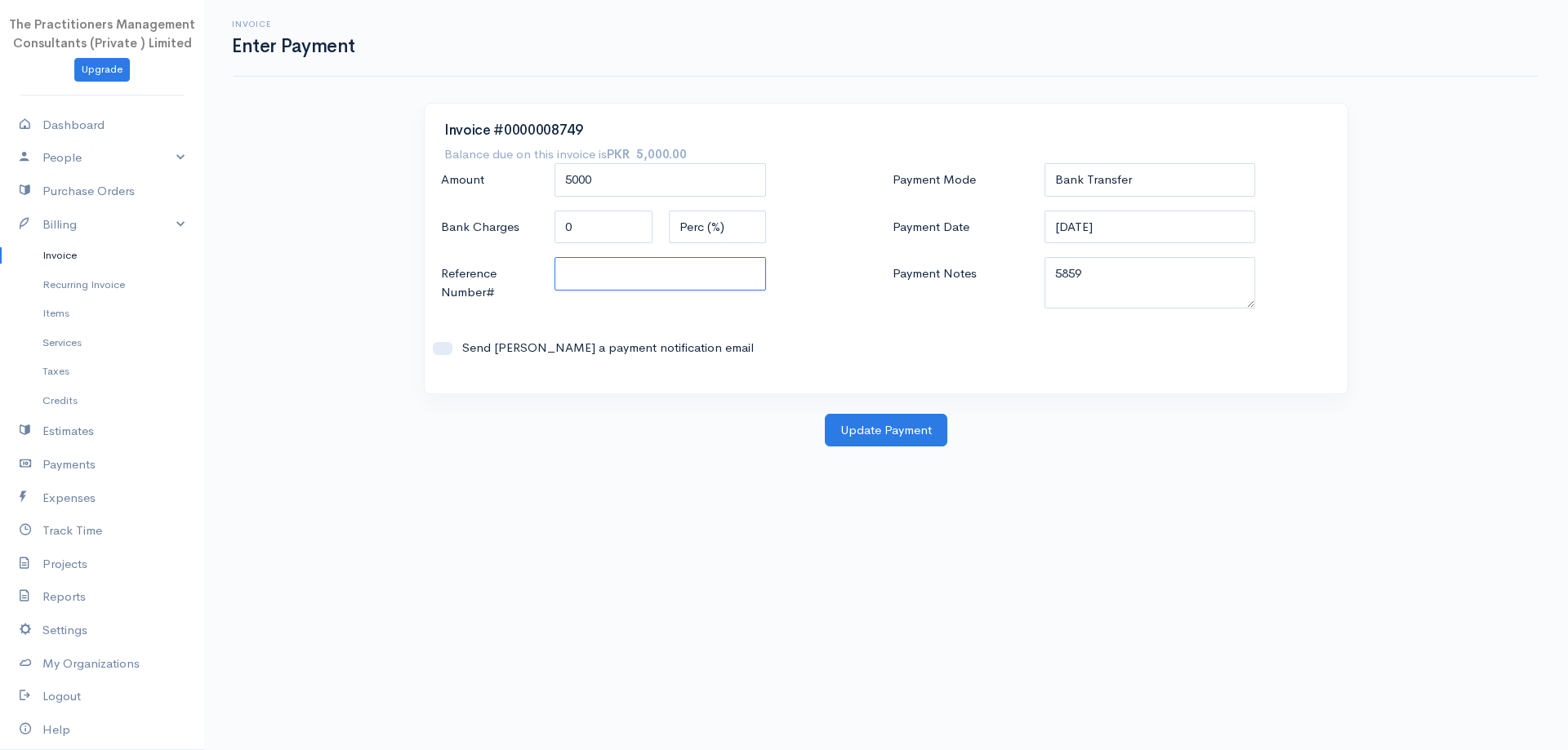
click at [640, 264] on input "Reference Number#" at bounding box center [660, 274] width 211 height 34
paste input "5859"
type input "5859"
click at [888, 422] on button "Update Payment" at bounding box center [886, 430] width 123 height 34
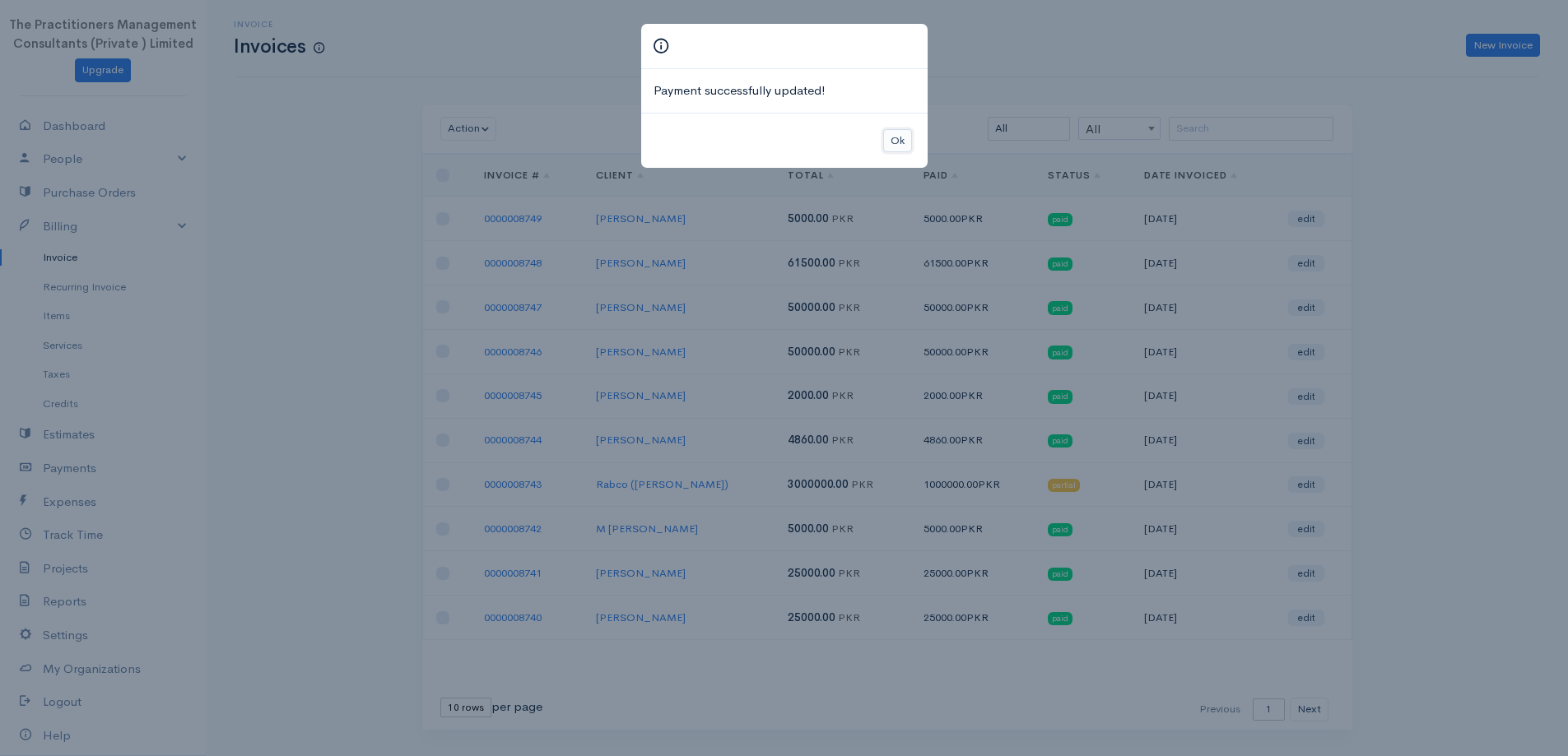
click at [905, 148] on button "Ok" at bounding box center [897, 141] width 29 height 24
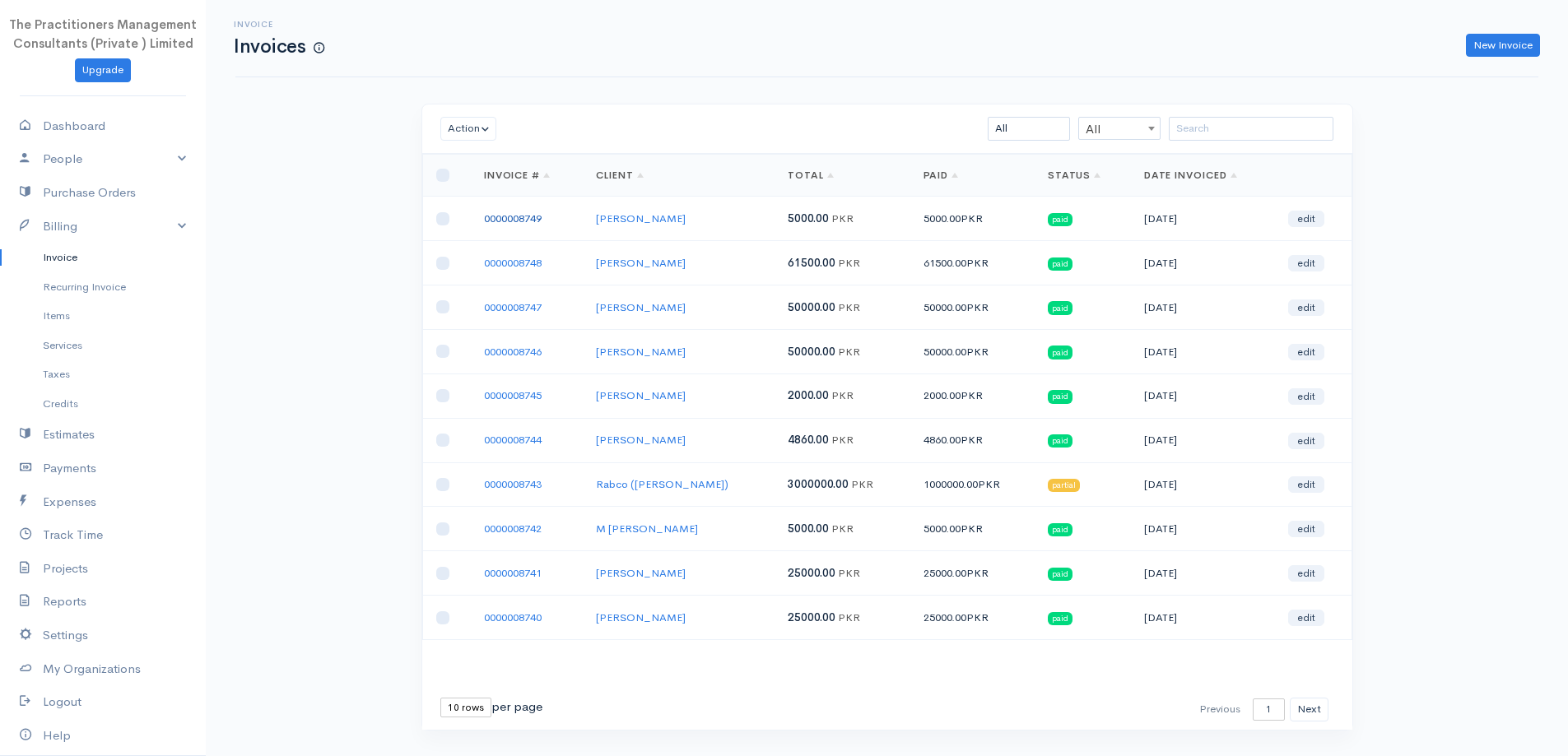
click at [540, 212] on link "0000008749" at bounding box center [512, 218] width 57 height 14
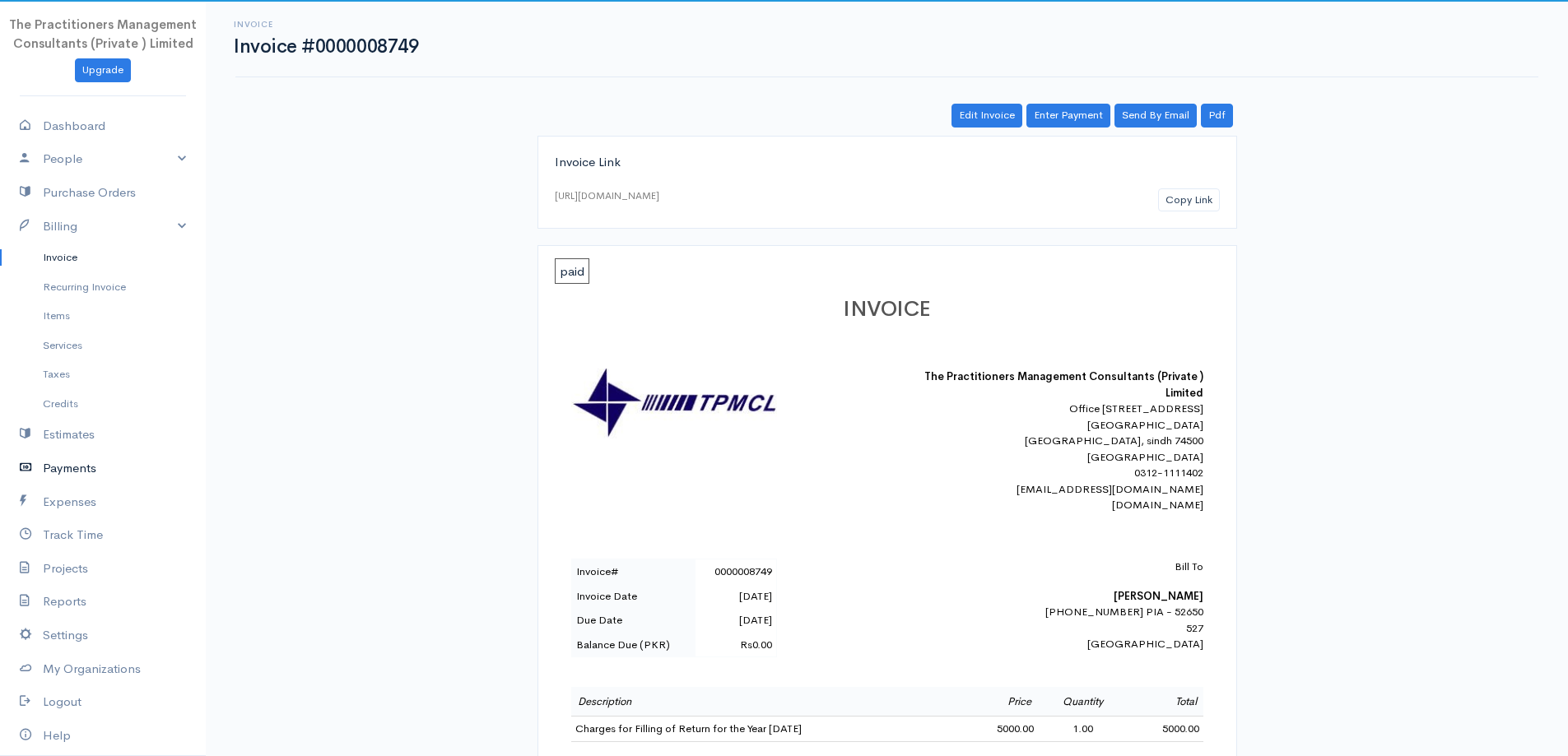
click at [72, 477] on link "Payments" at bounding box center [103, 468] width 206 height 34
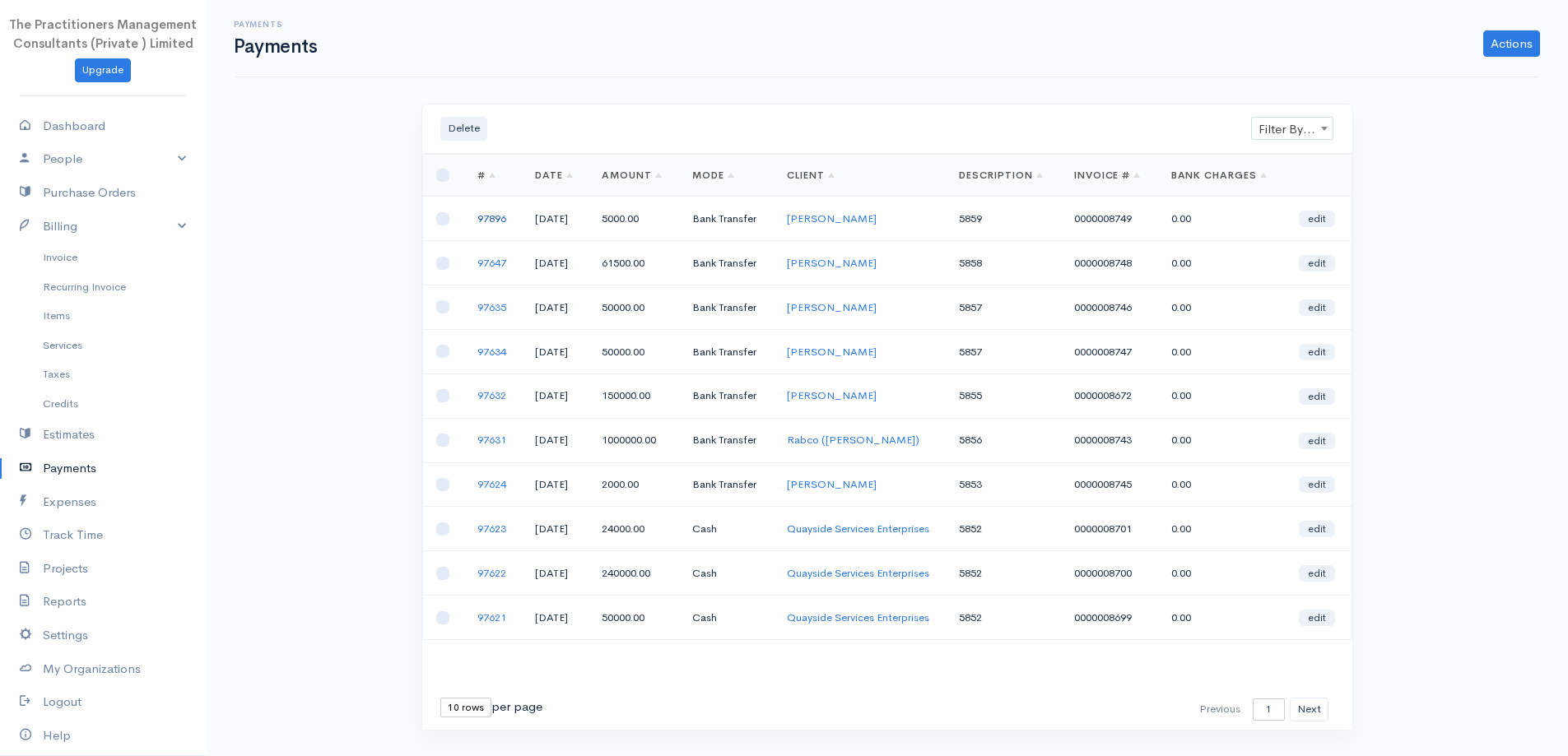
click at [493, 212] on link "97896" at bounding box center [492, 218] width 29 height 14
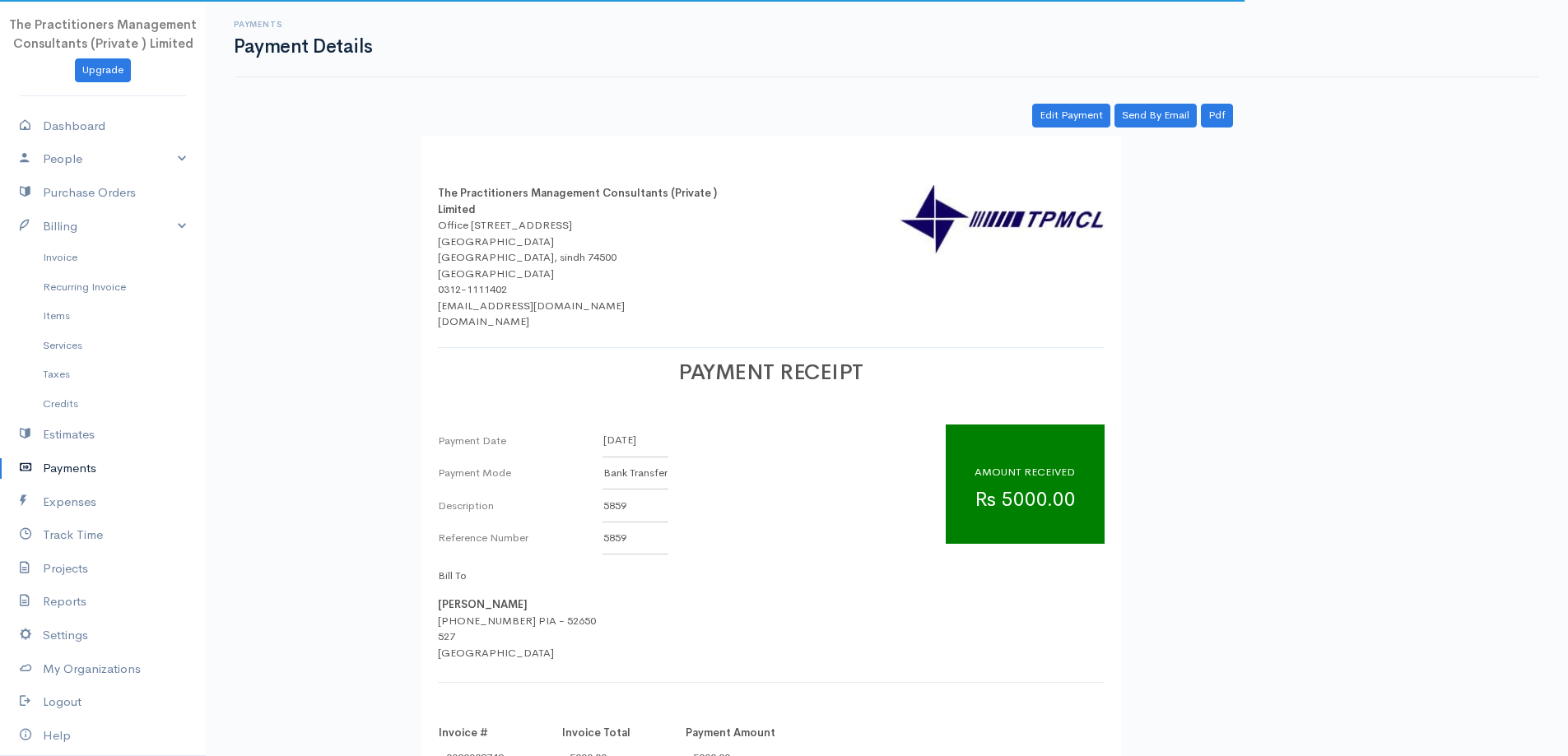
drag, startPoint x: 1192, startPoint y: 132, endPoint x: 1202, endPoint y: 129, distance: 10.4
click at [1192, 132] on div "Edit Payment Send By Email Pdf The Practitioners Management Consultants (Privat…" at bounding box center [886, 449] width 988 height 692
click at [1209, 124] on link "Pdf" at bounding box center [1216, 115] width 32 height 24
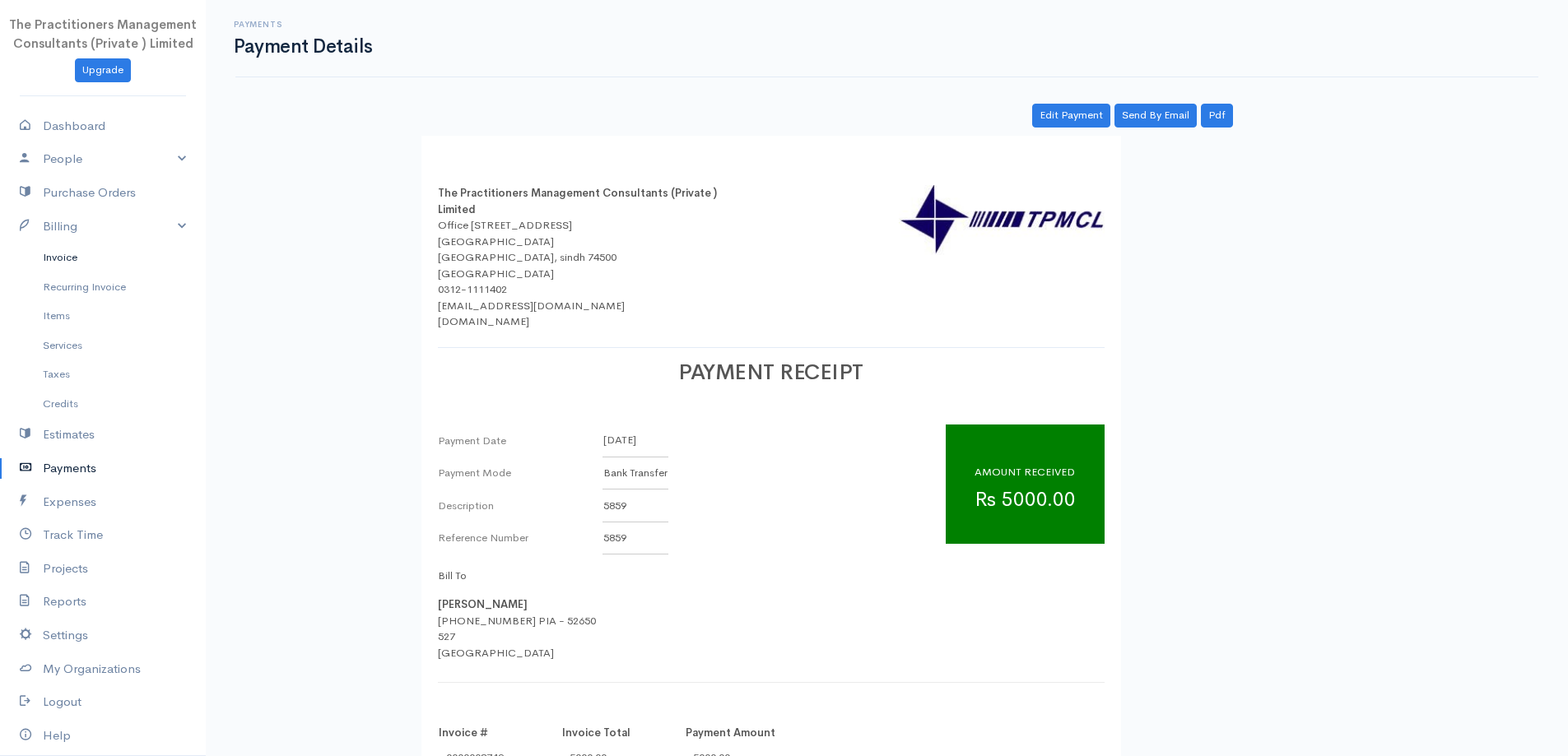
click at [55, 267] on link "Invoice" at bounding box center [103, 258] width 206 height 30
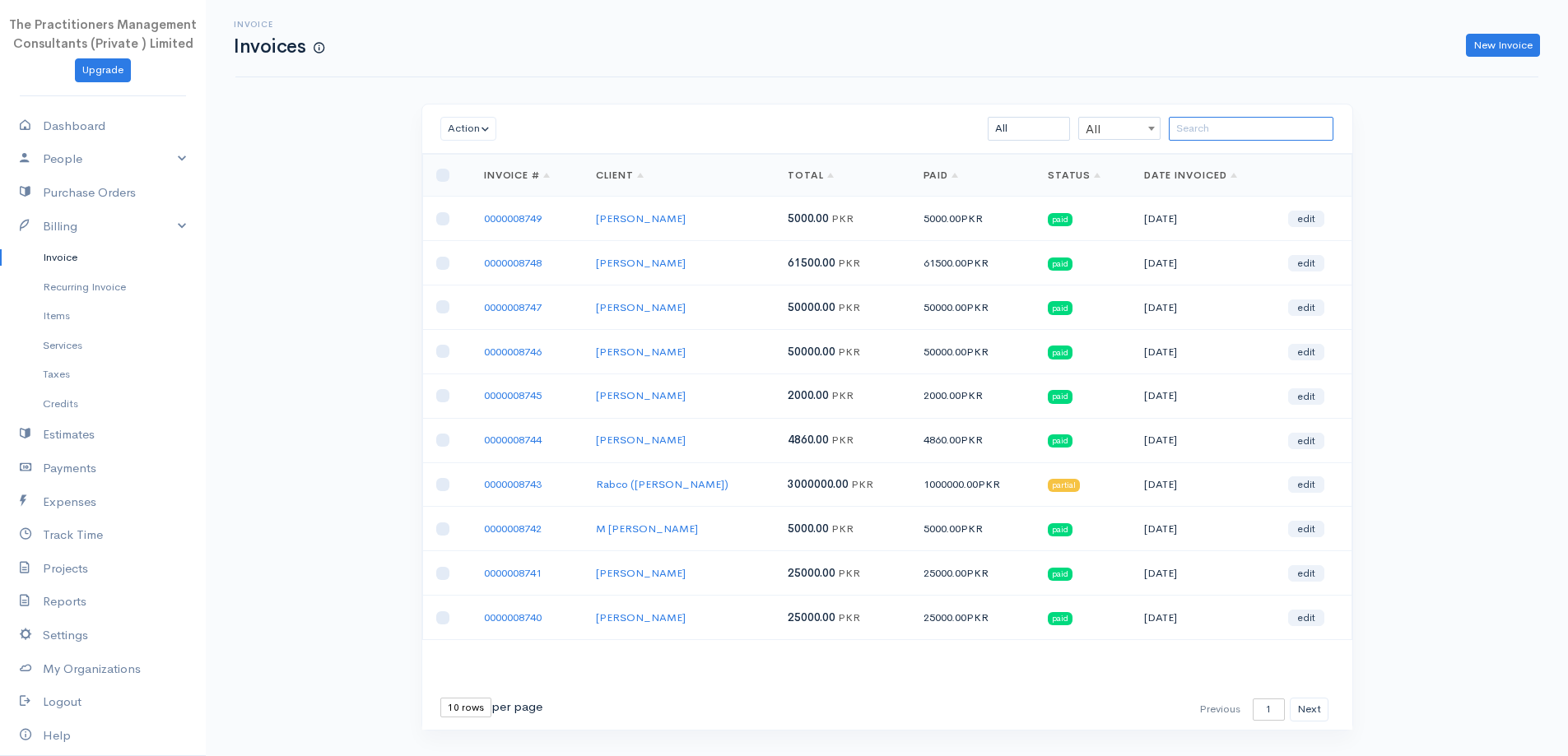
click at [1205, 122] on input "search" at bounding box center [1251, 128] width 165 height 24
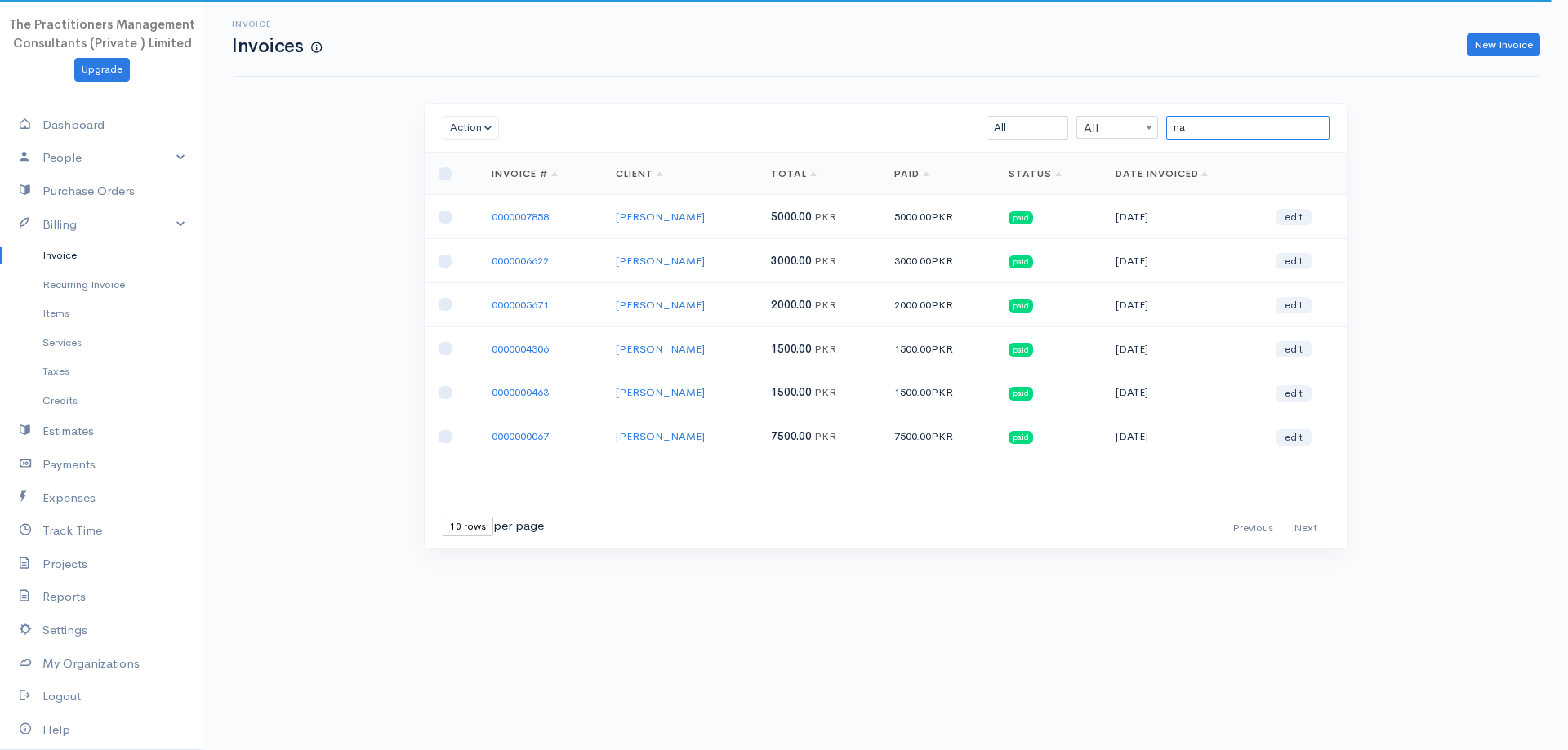
type input "n"
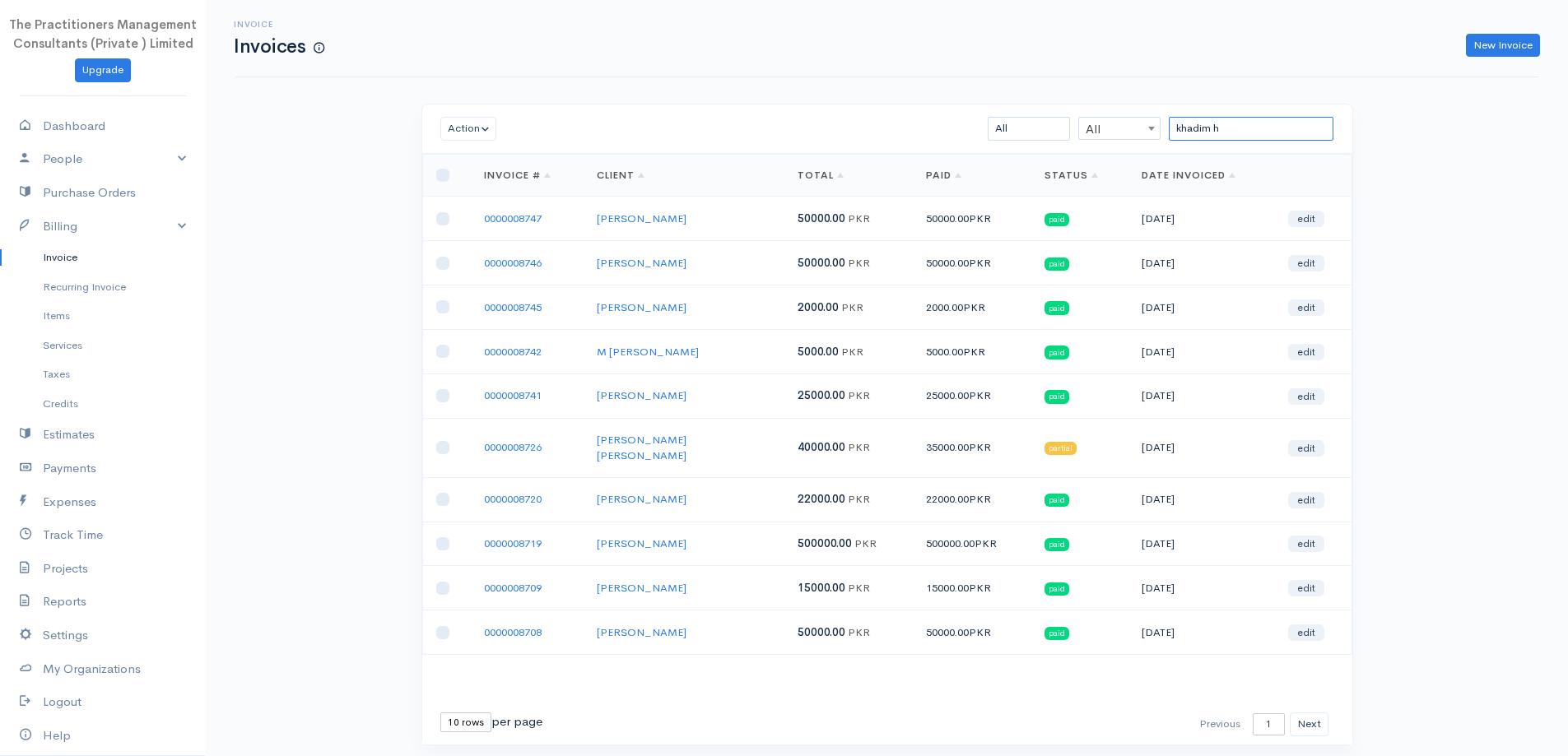
type input "khadim h"
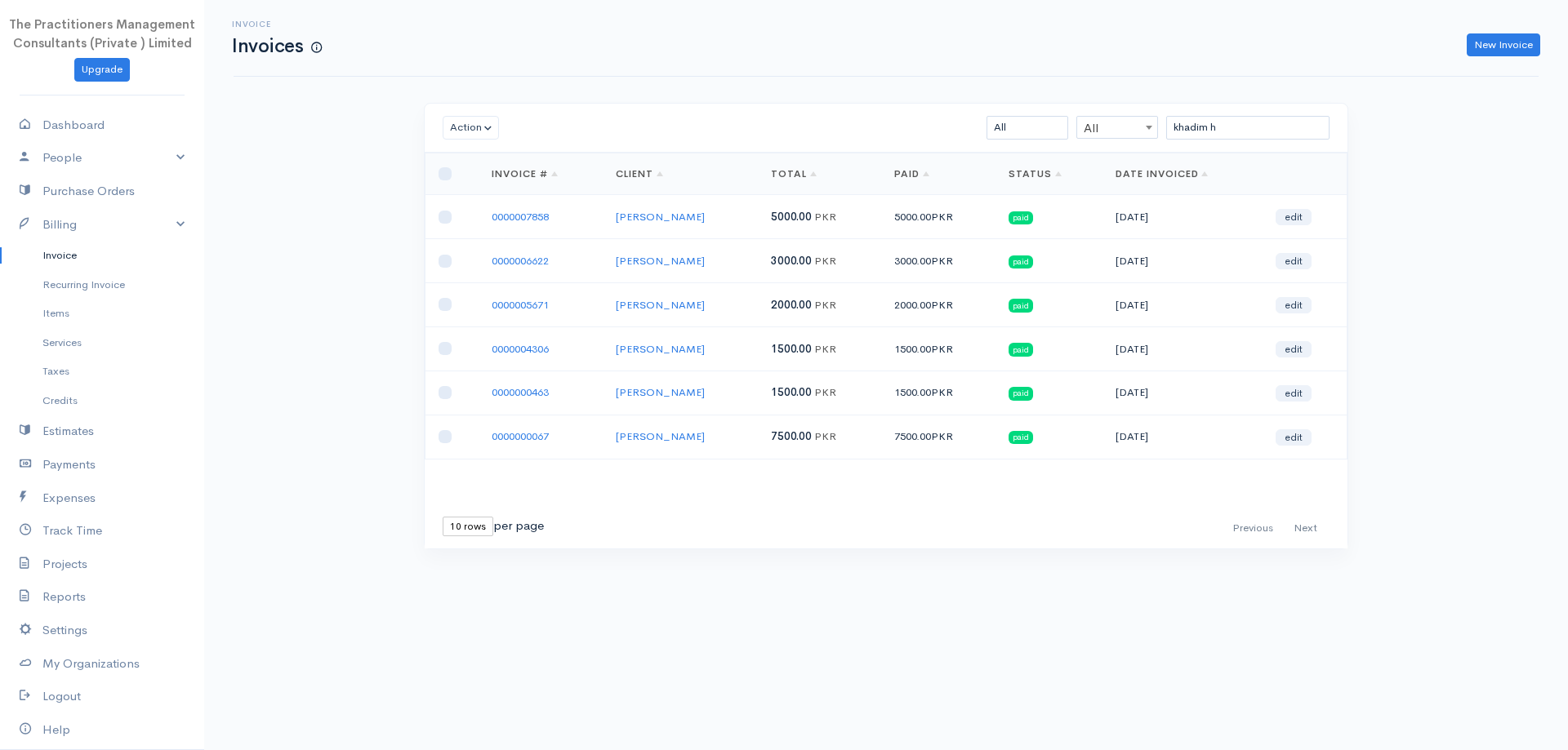
drag, startPoint x: 1502, startPoint y: 113, endPoint x: 1497, endPoint y: 127, distance: 14.9
click at [1499, 123] on div "Invoice Invoices New Invoice Action Archive Delete Download PDF Send [PERSON_NA…" at bounding box center [886, 304] width 1364 height 609
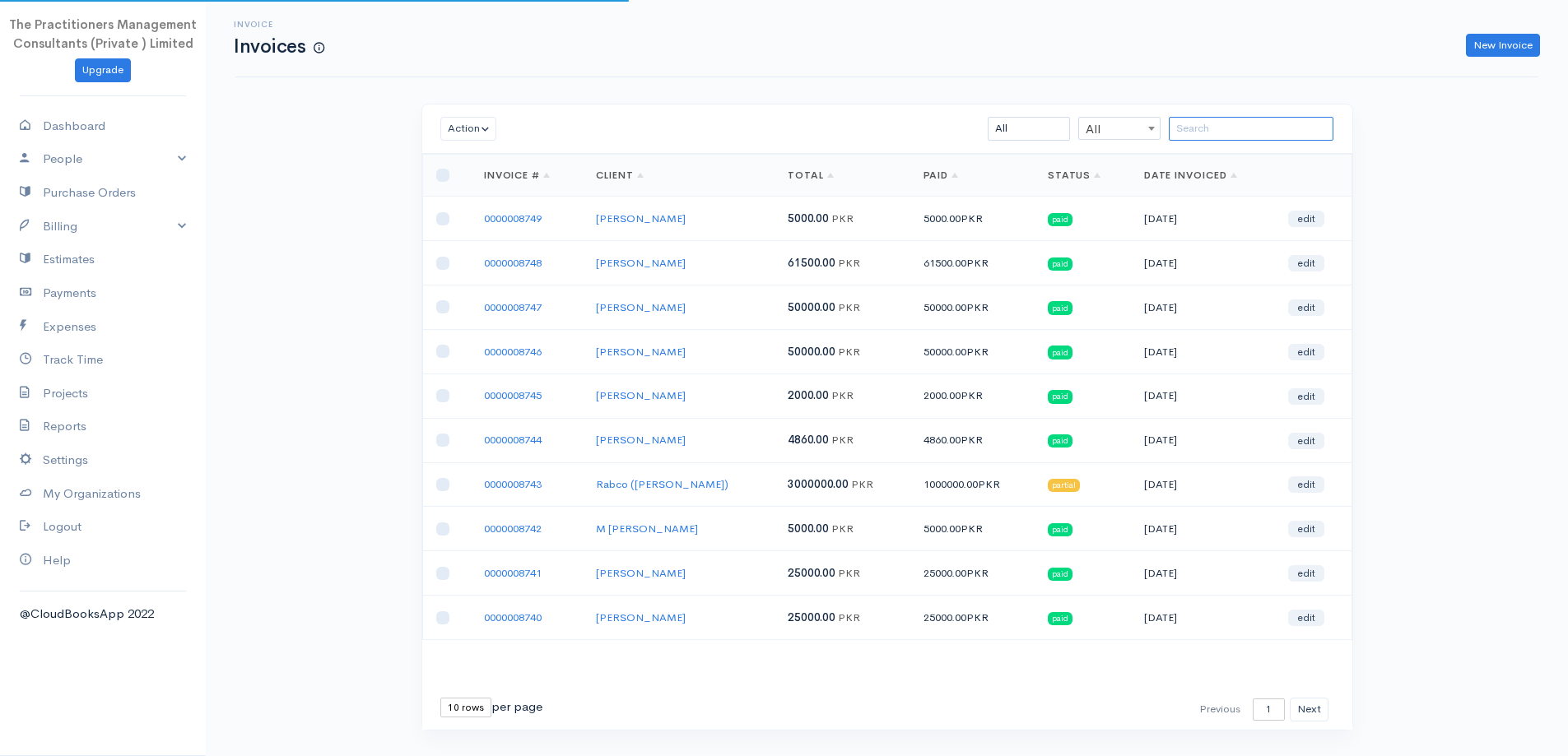
click at [1209, 124] on input "search" at bounding box center [1251, 128] width 165 height 24
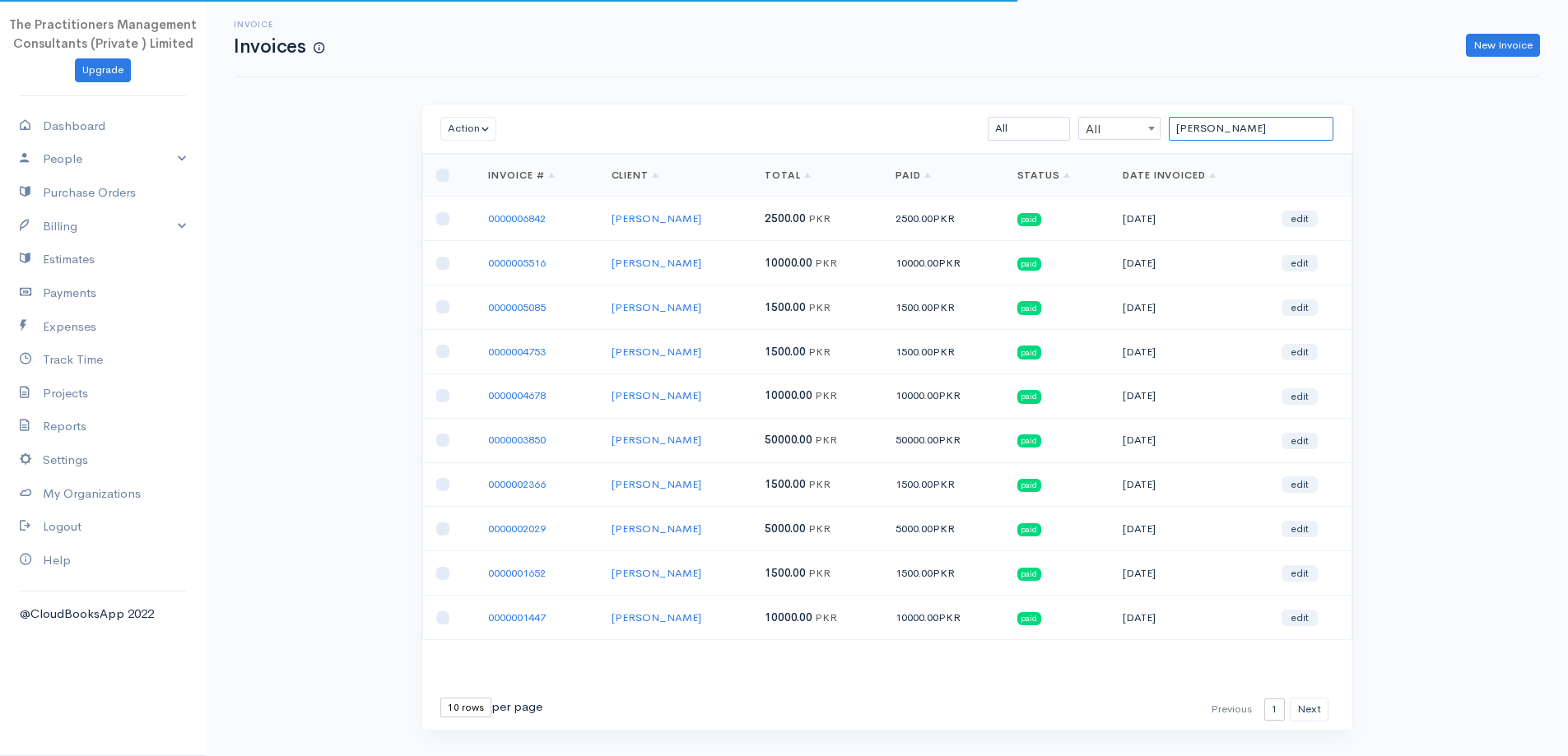
type input "khadim hussain"
drag, startPoint x: 605, startPoint y: 224, endPoint x: 712, endPoint y: 208, distance: 108.2
